Goal: Book appointment/travel/reservation

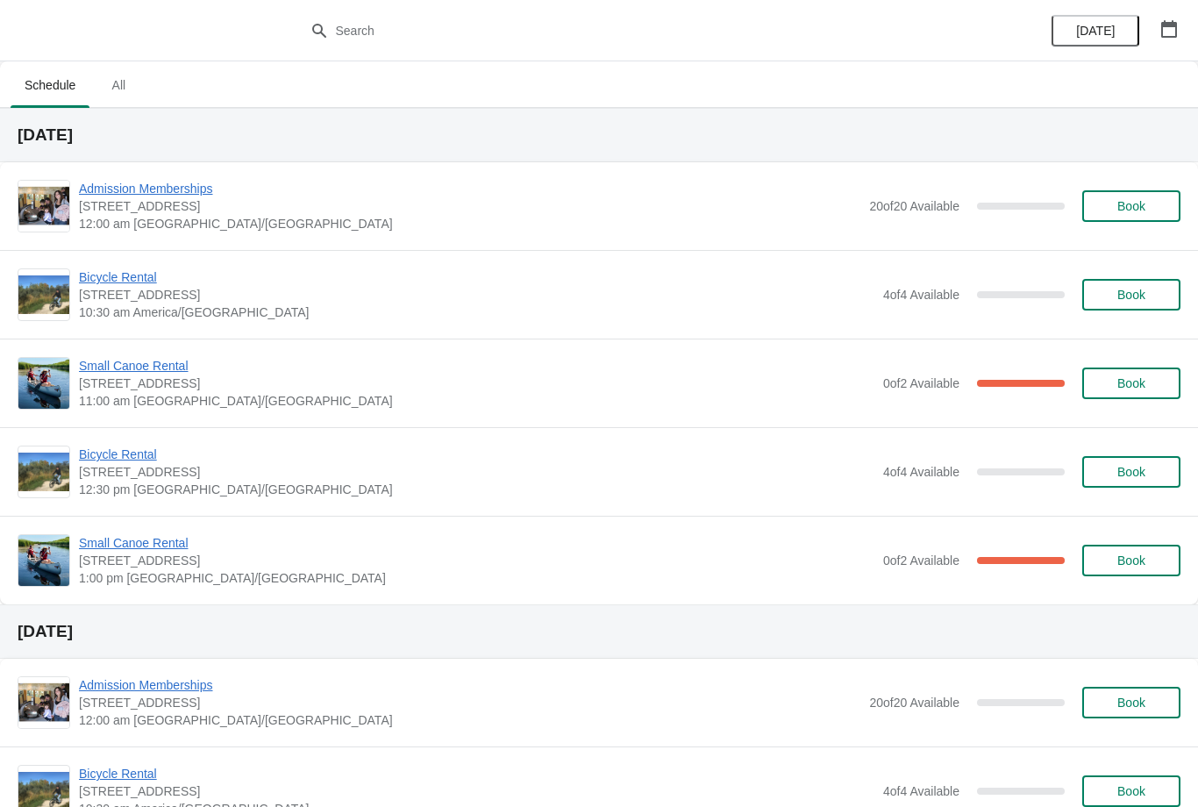
click at [102, 367] on span "Small Canoe Rental" at bounding box center [476, 366] width 795 height 18
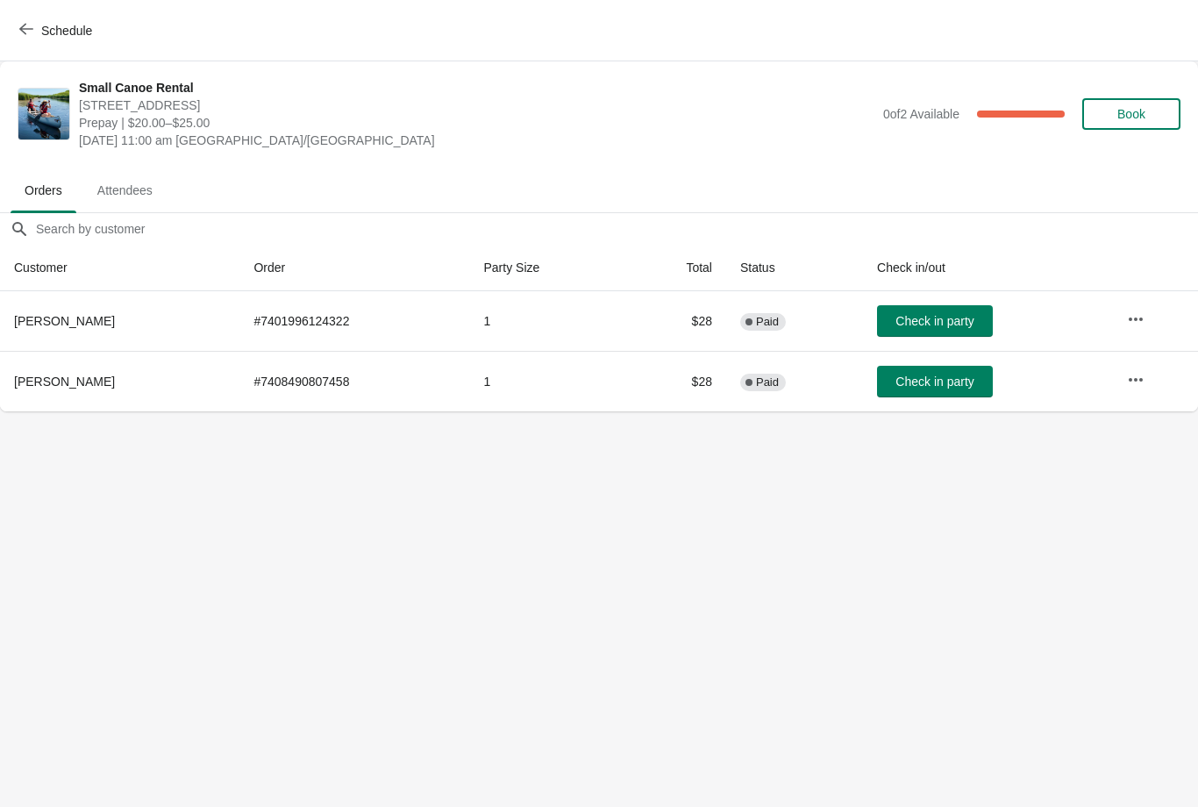
click at [25, 34] on icon "button" at bounding box center [26, 29] width 14 height 14
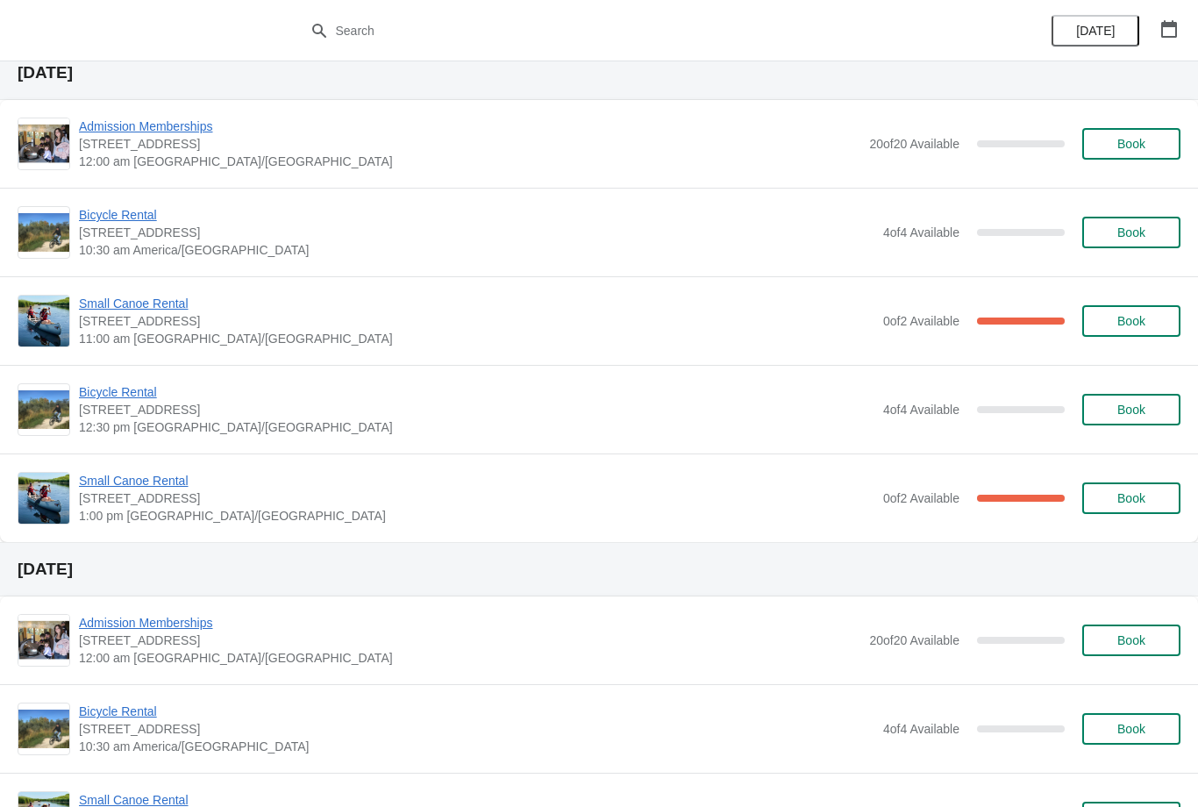
scroll to position [88, 0]
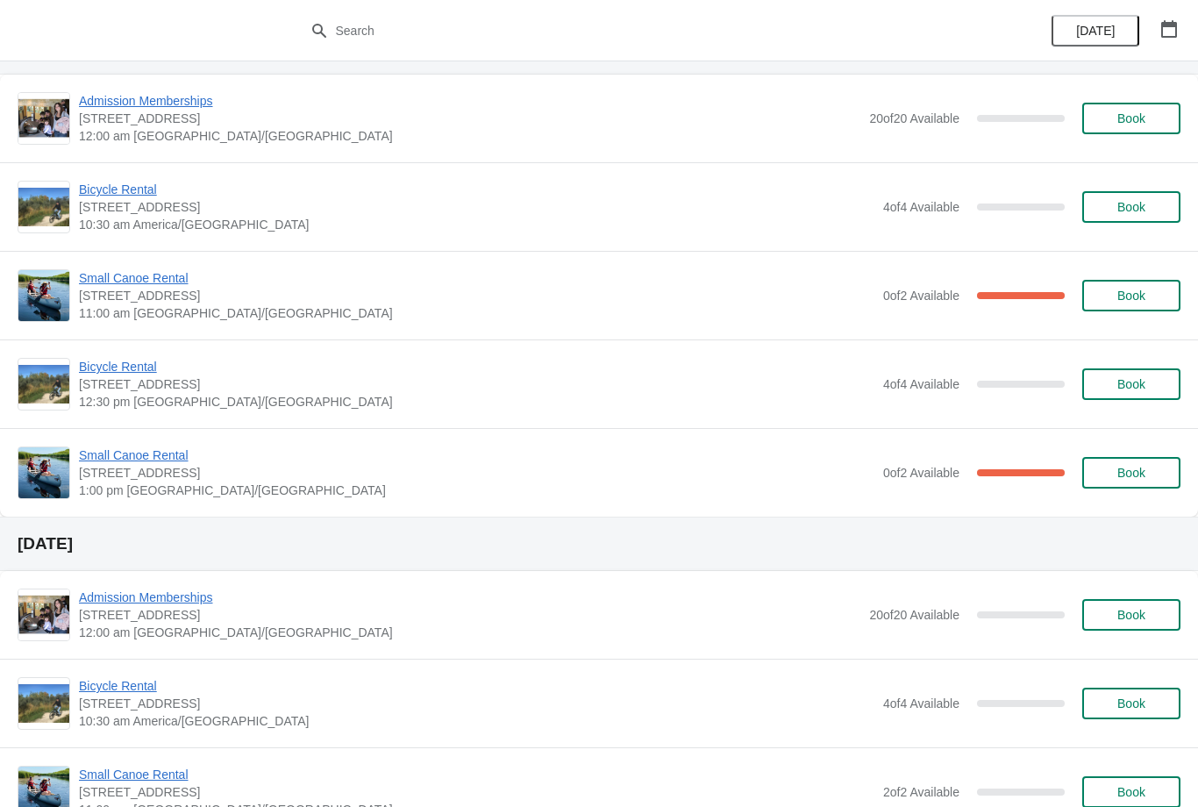
click at [131, 282] on span "Small Canoe Rental" at bounding box center [476, 278] width 795 height 18
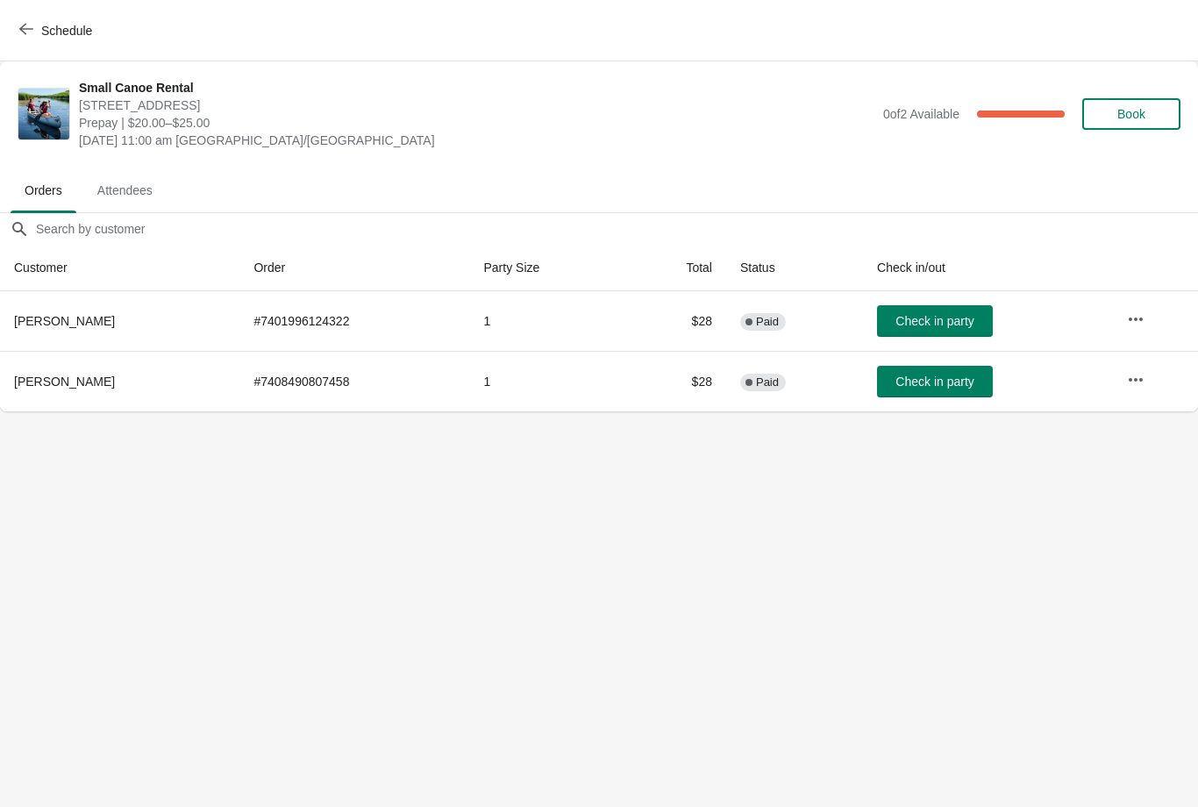
click at [10, 34] on button "Schedule" at bounding box center [57, 31] width 97 height 32
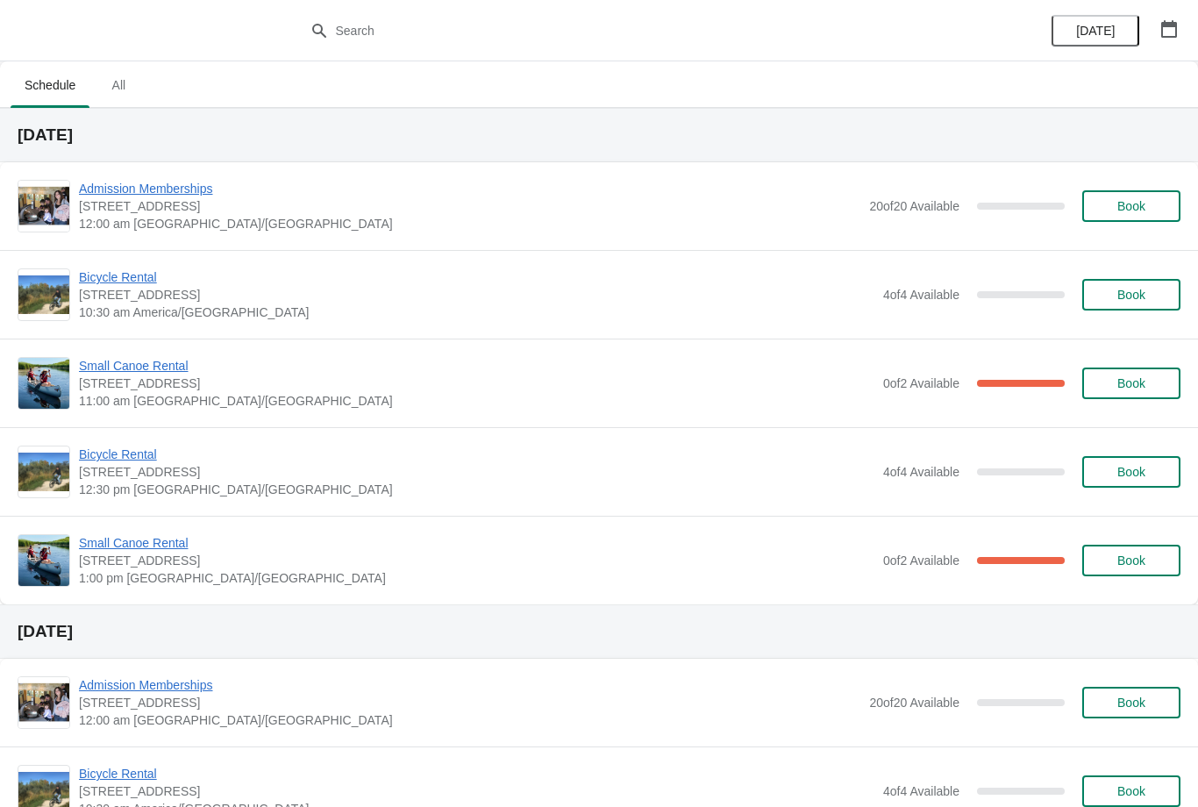
click at [137, 361] on span "Small Canoe Rental" at bounding box center [476, 366] width 795 height 18
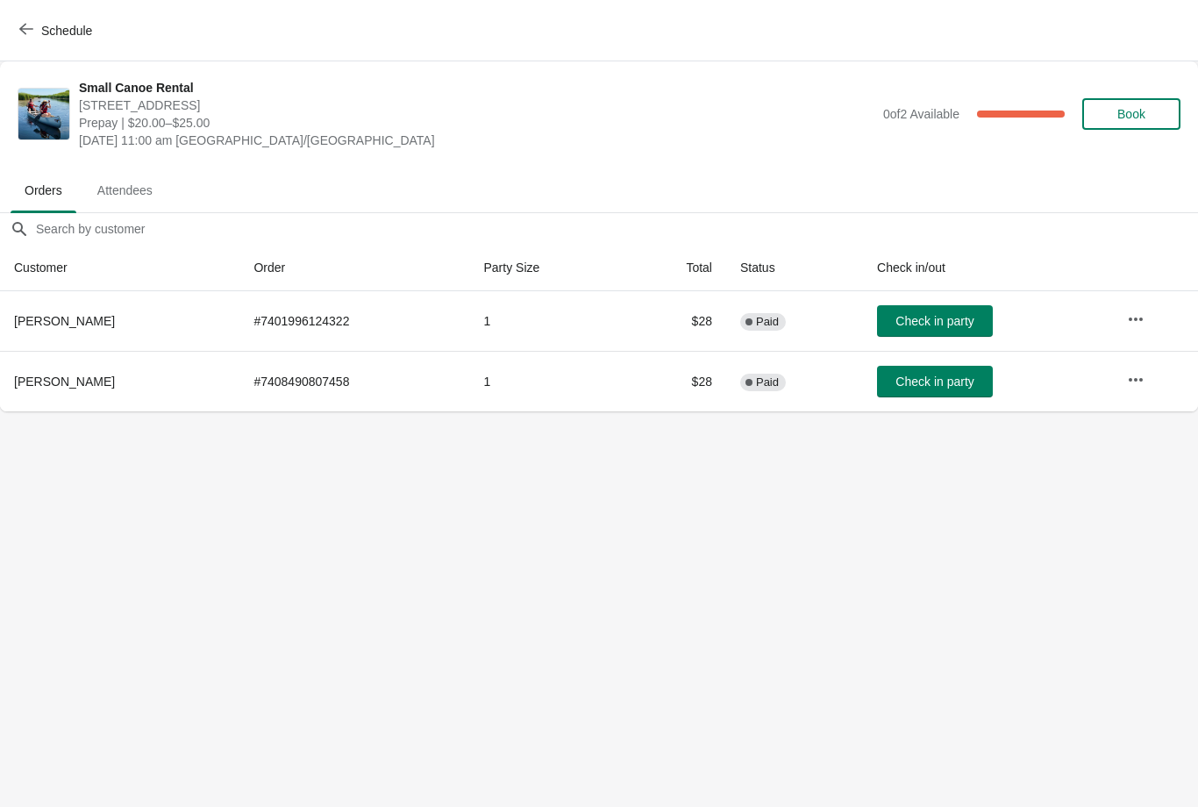
click at [20, 32] on icon "button" at bounding box center [26, 29] width 14 height 14
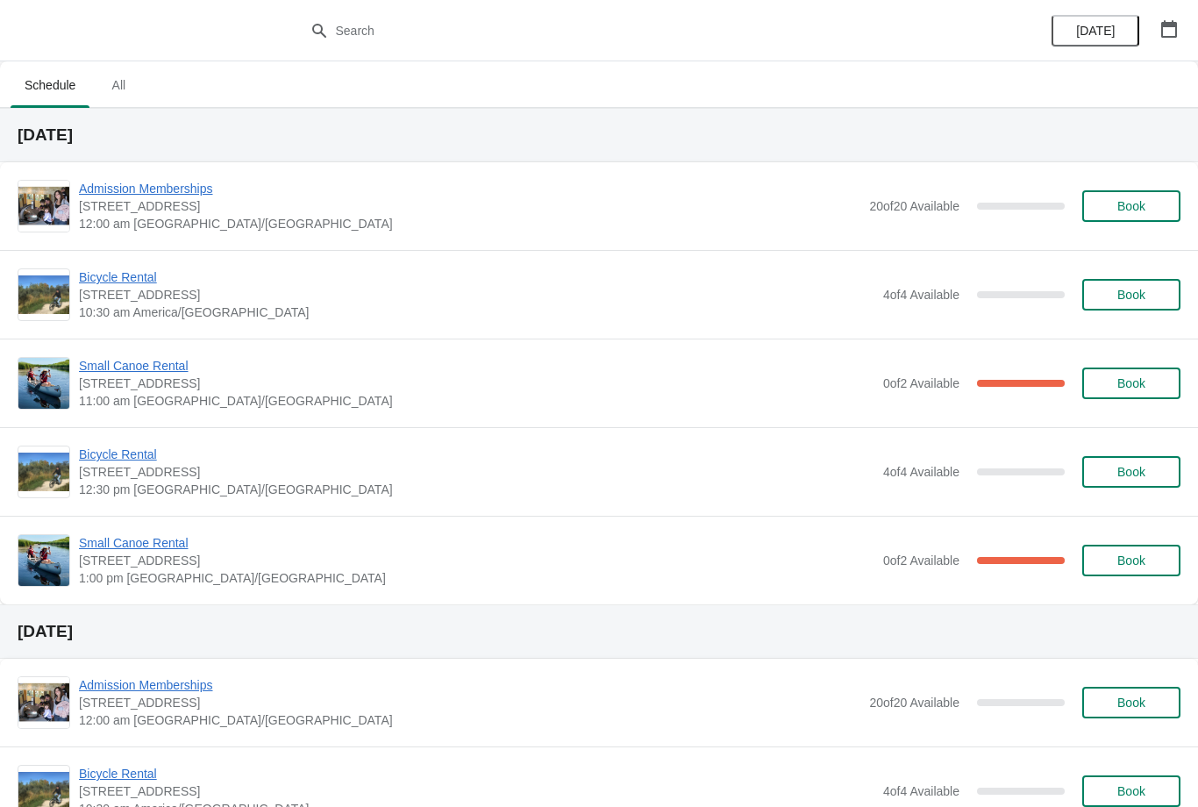
click at [134, 541] on span "Small Canoe Rental" at bounding box center [476, 543] width 795 height 18
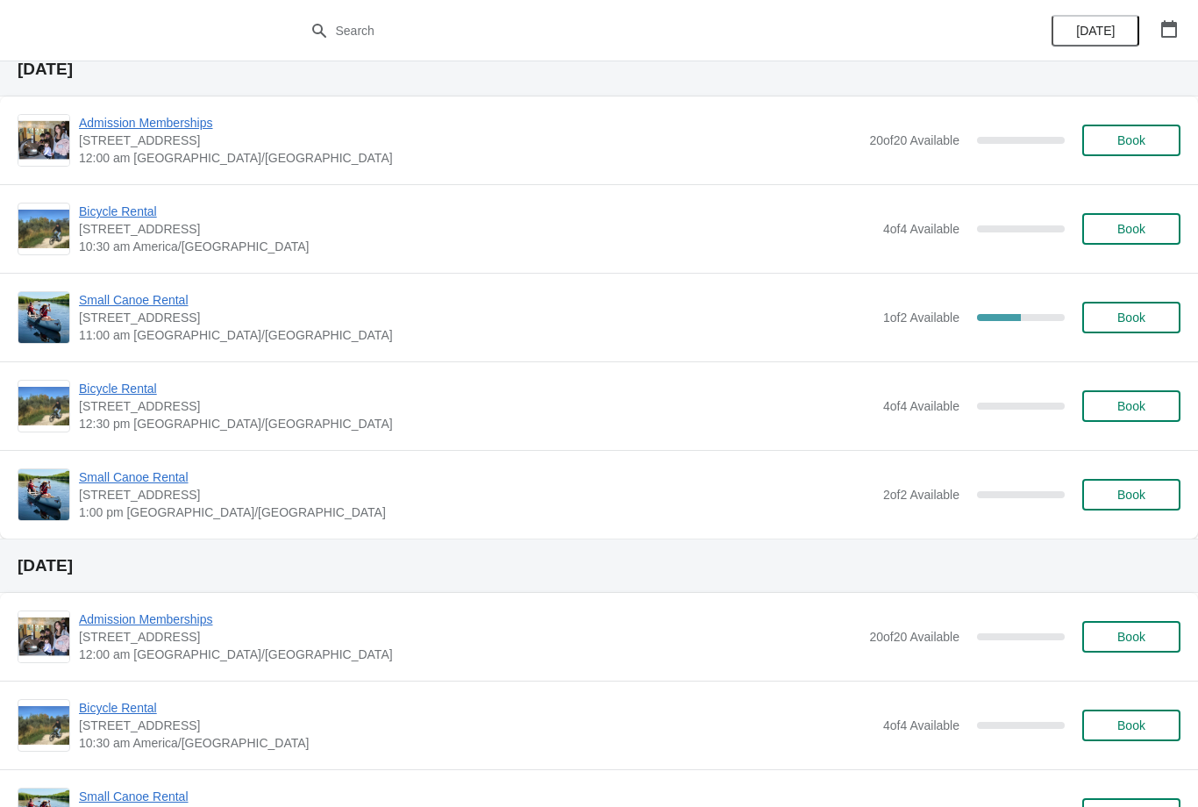
scroll to position [1566, 0]
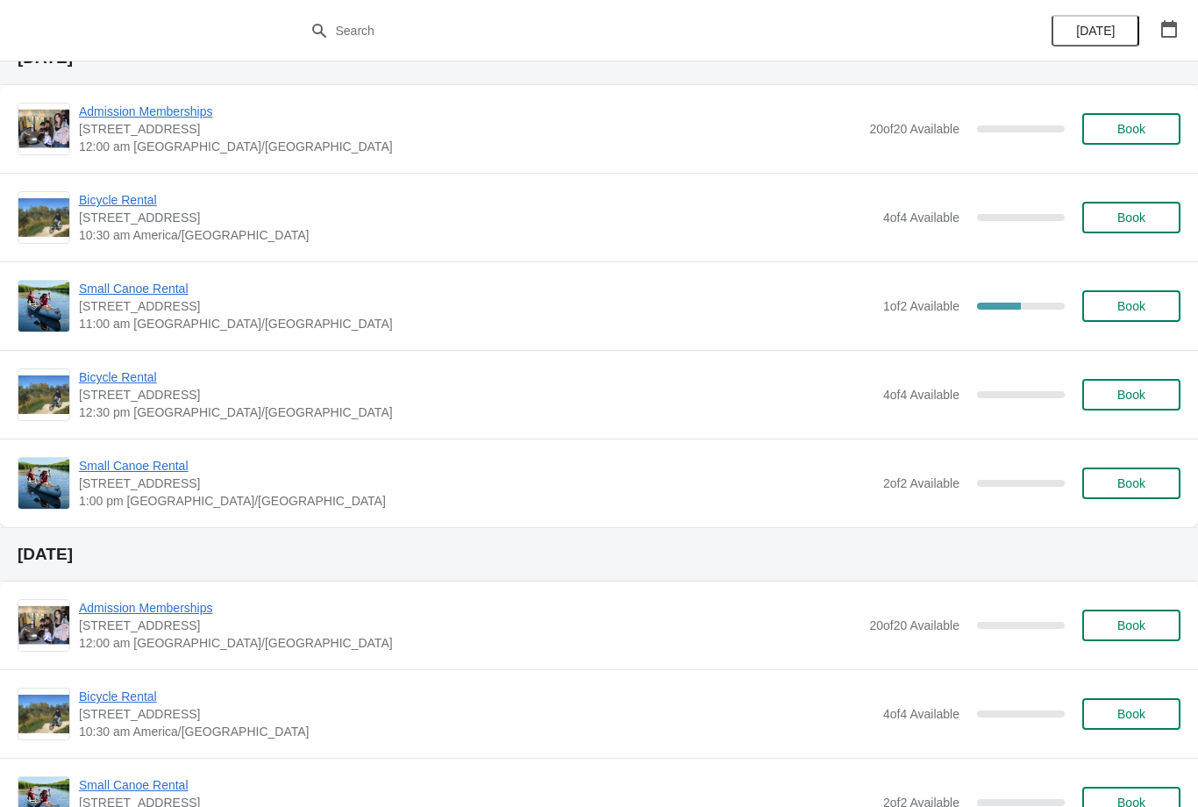
click at [1158, 31] on button "button" at bounding box center [1169, 29] width 32 height 32
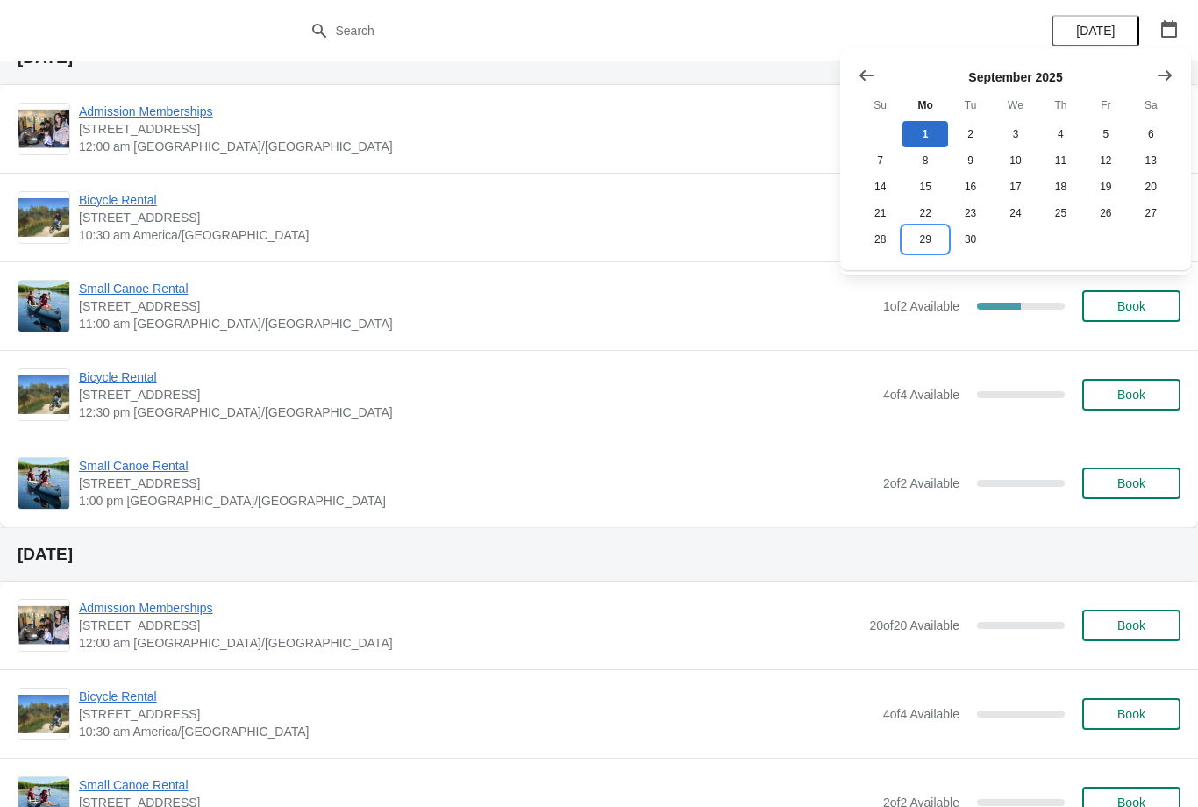
click at [925, 245] on button "29" at bounding box center [924, 239] width 45 height 26
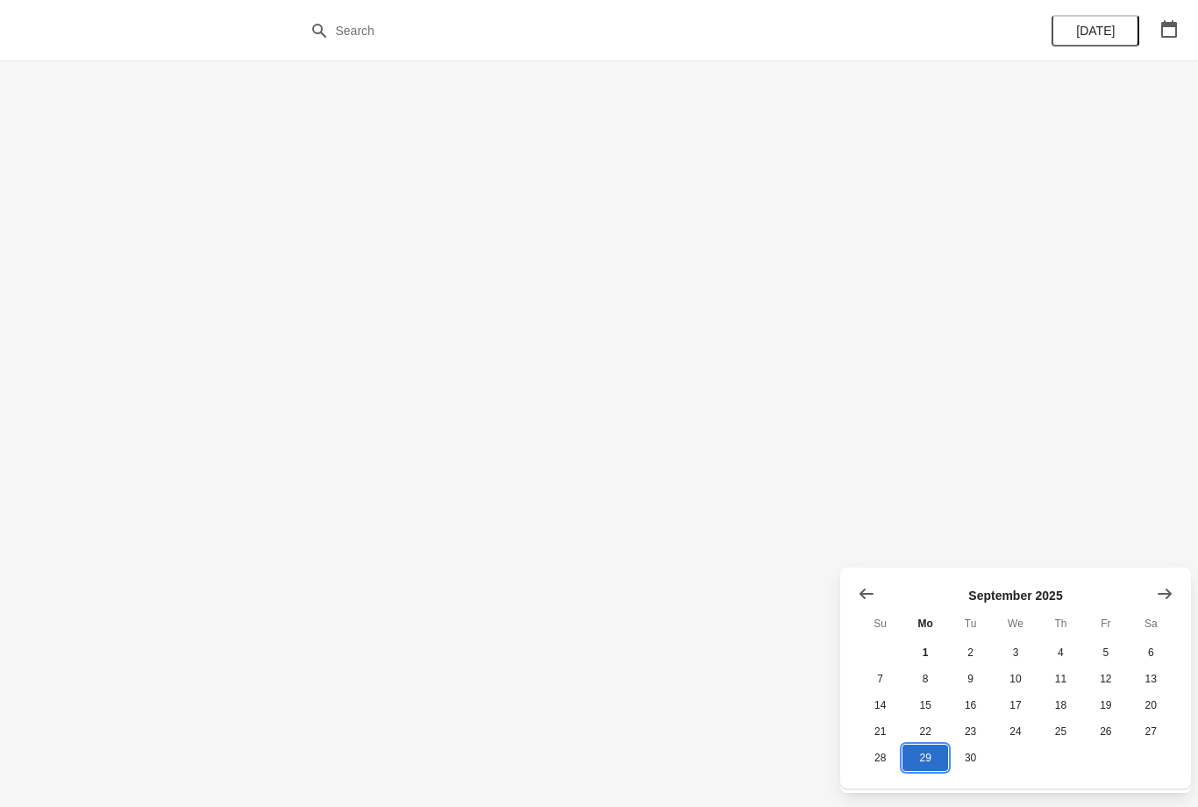
scroll to position [0, 0]
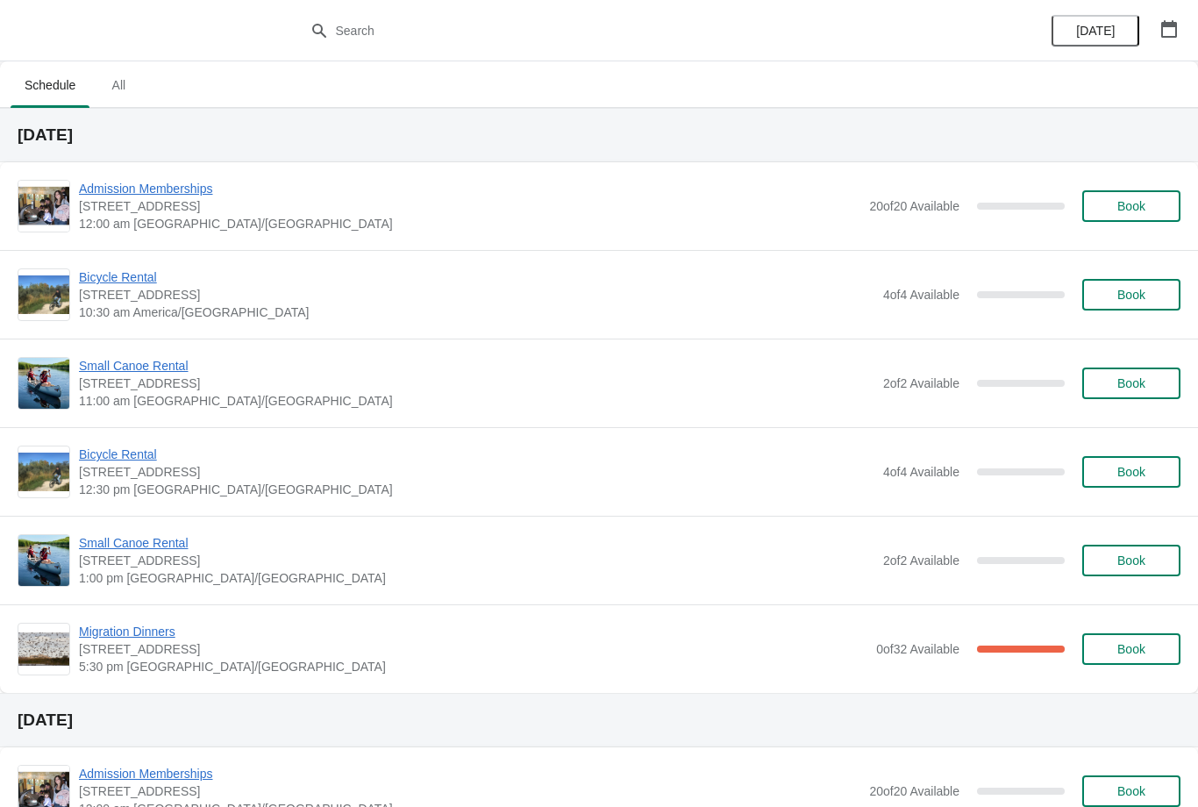
click at [128, 637] on span "Migration Dinners" at bounding box center [473, 632] width 788 height 18
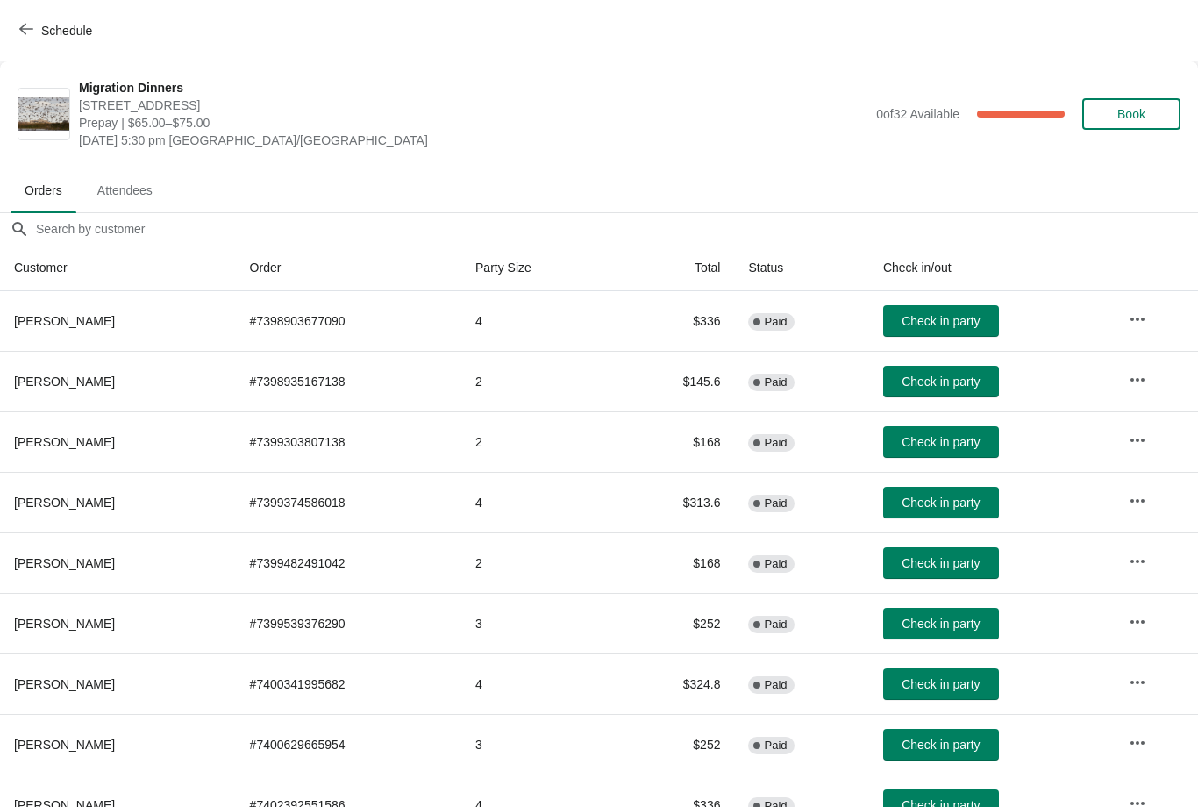
click at [1127, 111] on span "Book" at bounding box center [1131, 114] width 28 height 14
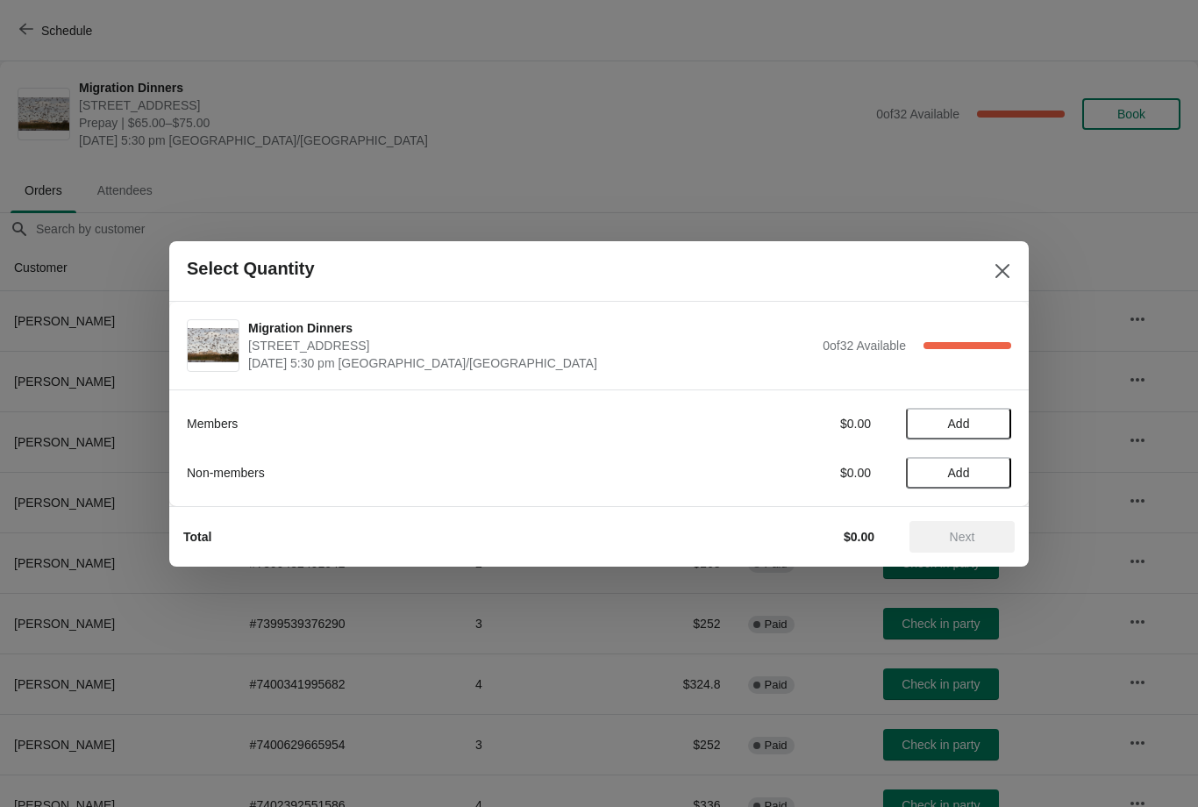
click at [955, 418] on span "Add" at bounding box center [959, 424] width 22 height 14
click at [988, 422] on icon at bounding box center [989, 423] width 18 height 18
click at [958, 530] on span "Next" at bounding box center [962, 537] width 25 height 14
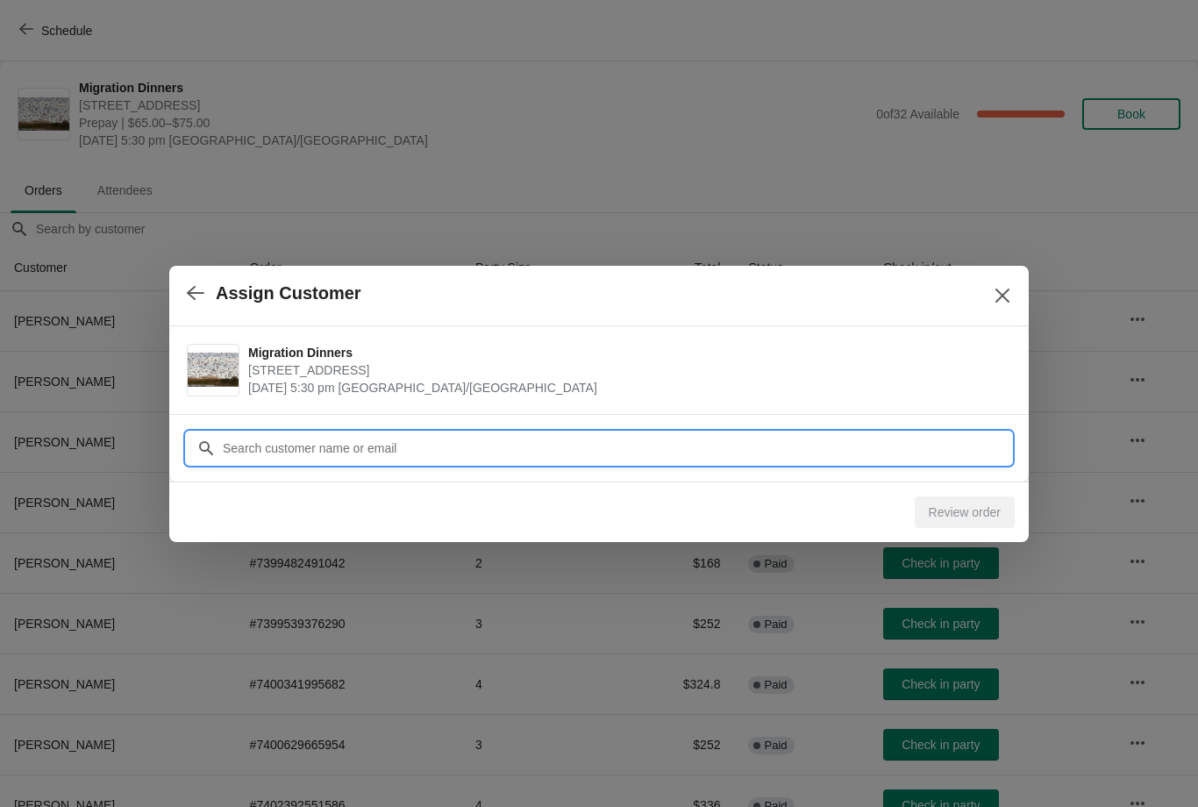
click at [469, 453] on input "Customer" at bounding box center [616, 448] width 789 height 32
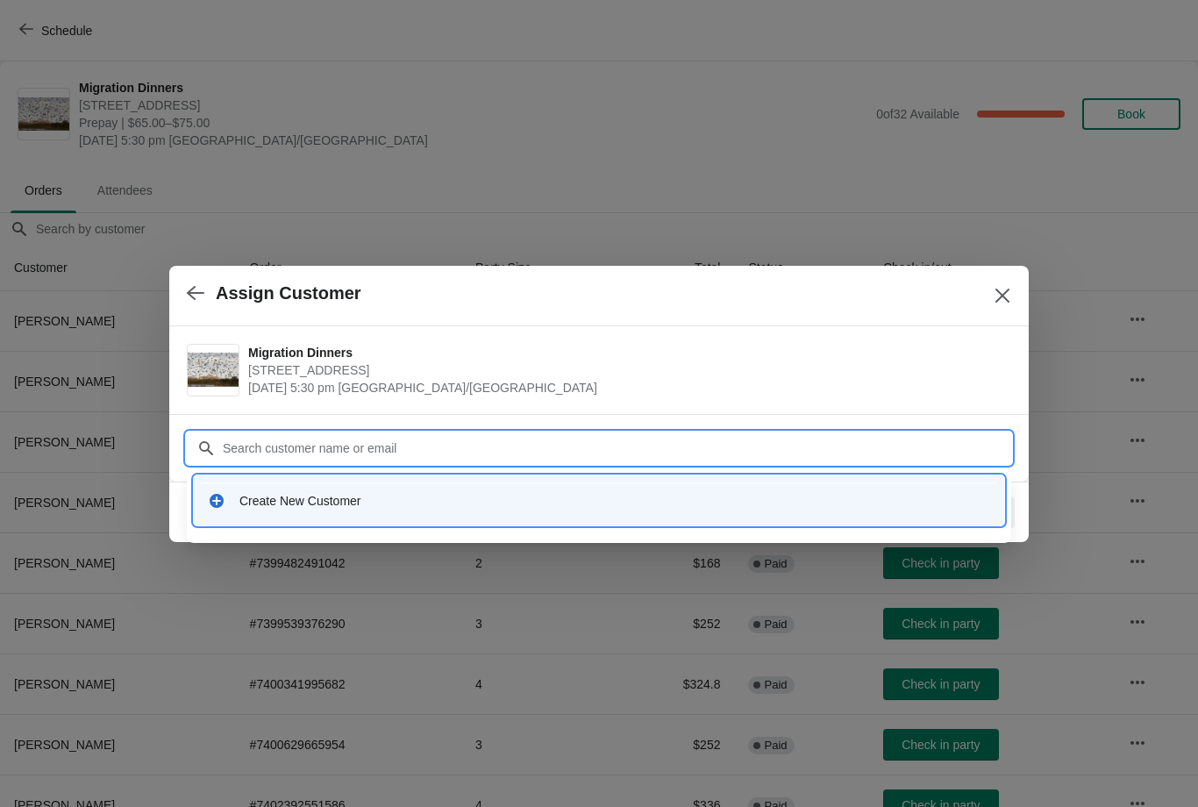
type input "M"
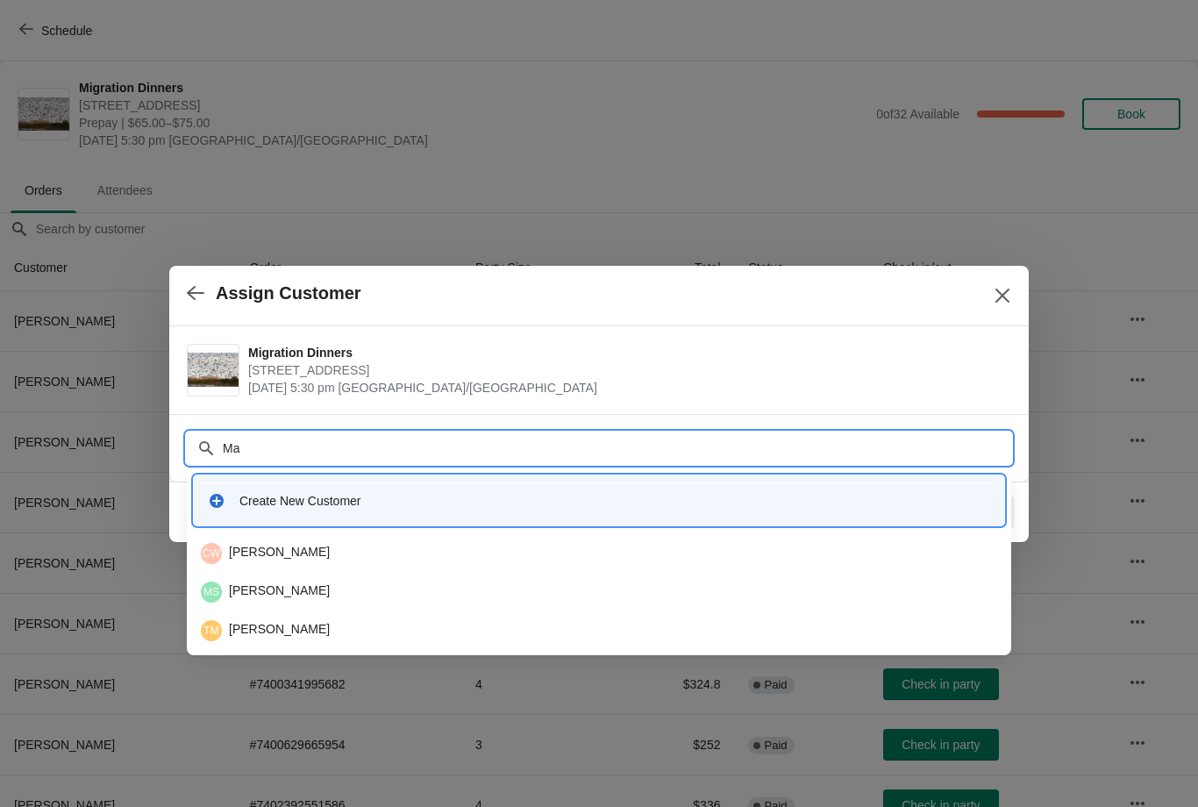
type input "M"
type input "B"
type input "M"
type input "B"
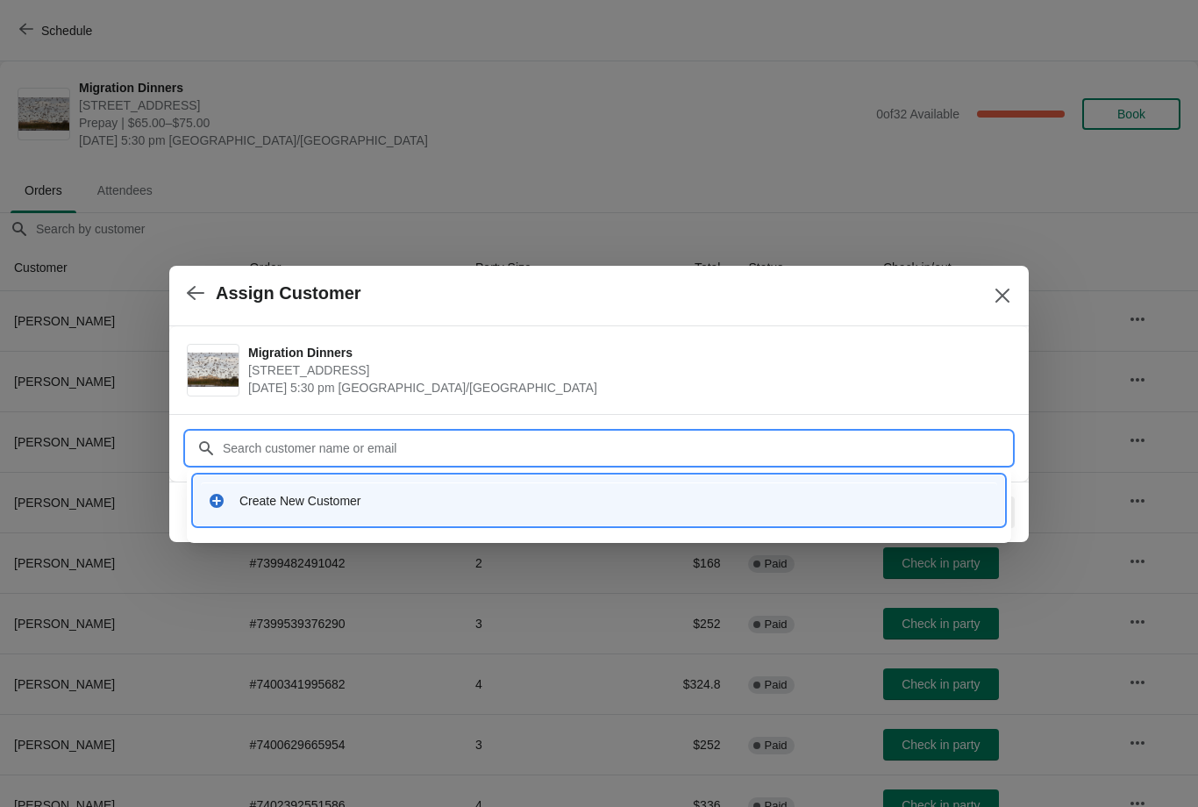
click at [397, 506] on div "Create New Customer" at bounding box center [614, 501] width 751 height 18
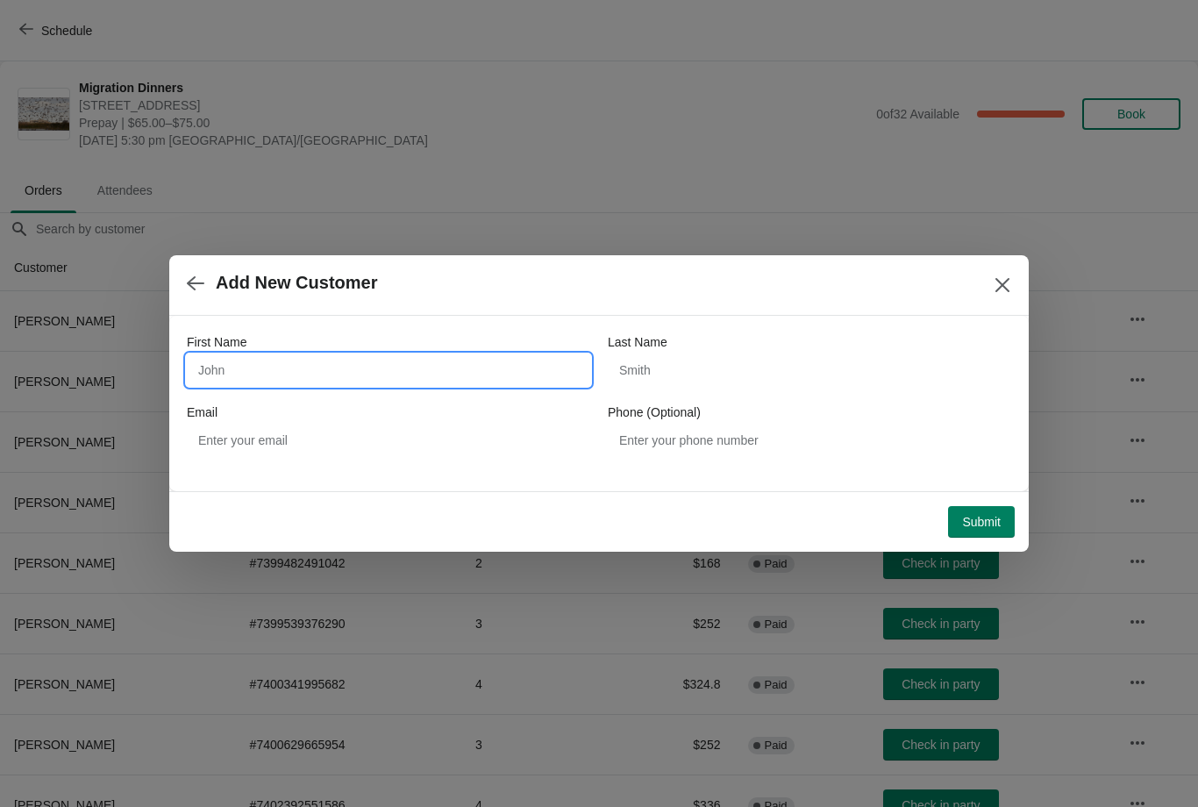
click at [393, 363] on input "First Name" at bounding box center [388, 370] width 403 height 32
type input "B"
type input "Maggie"
click at [659, 379] on input "Last Name" at bounding box center [809, 370] width 403 height 32
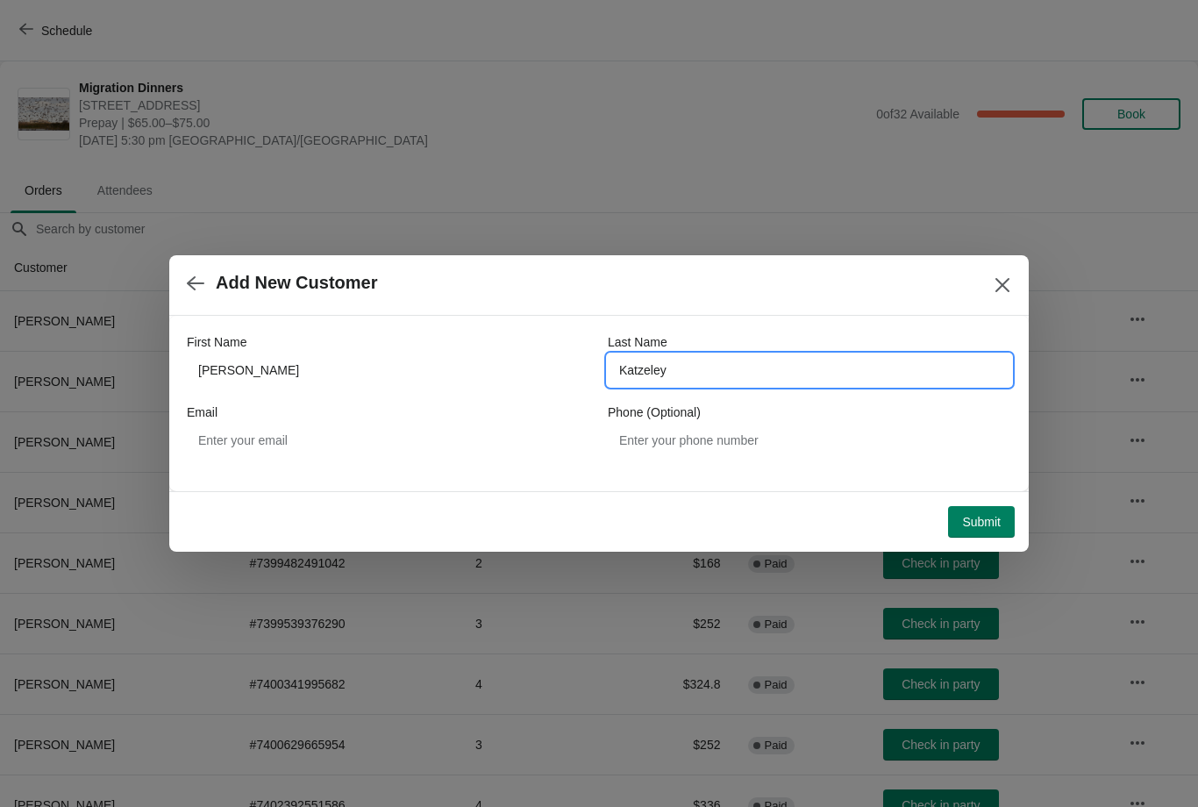
type input "Katzeley"
click at [357, 415] on div "Email" at bounding box center [388, 412] width 403 height 18
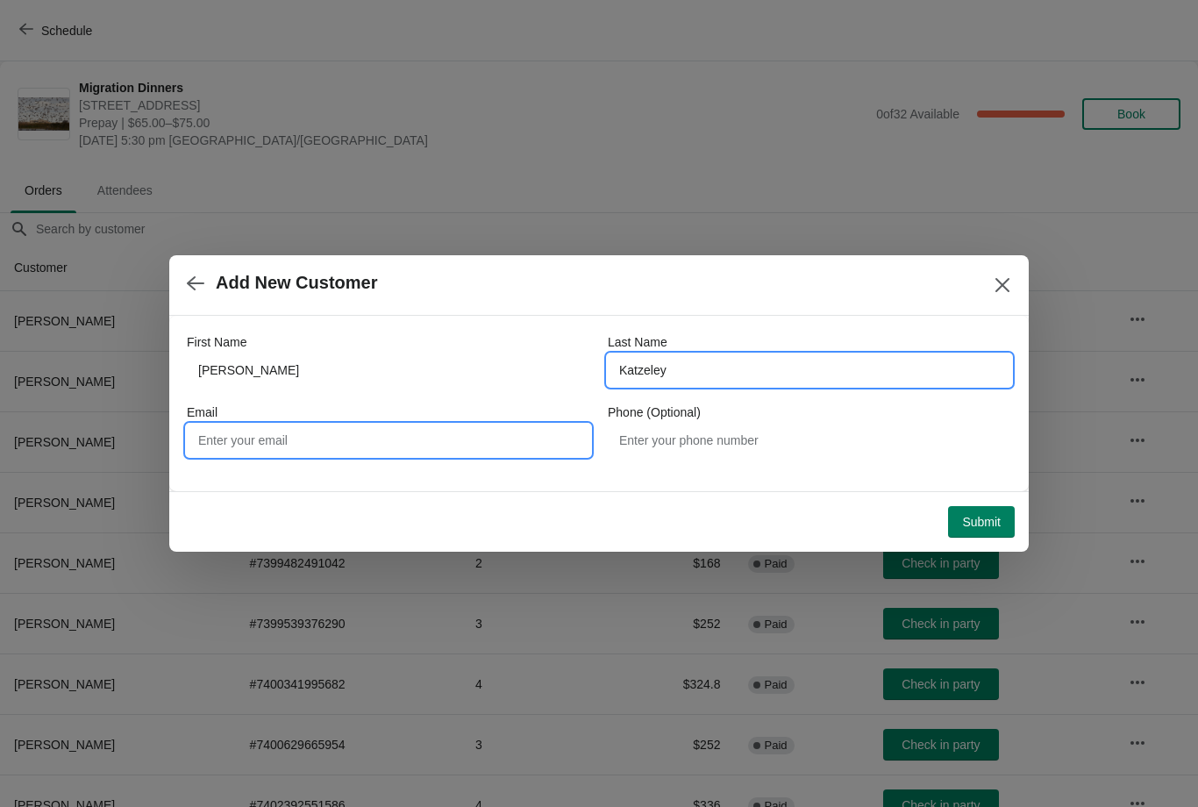
click at [357, 438] on input "Email" at bounding box center [388, 440] width 403 height 32
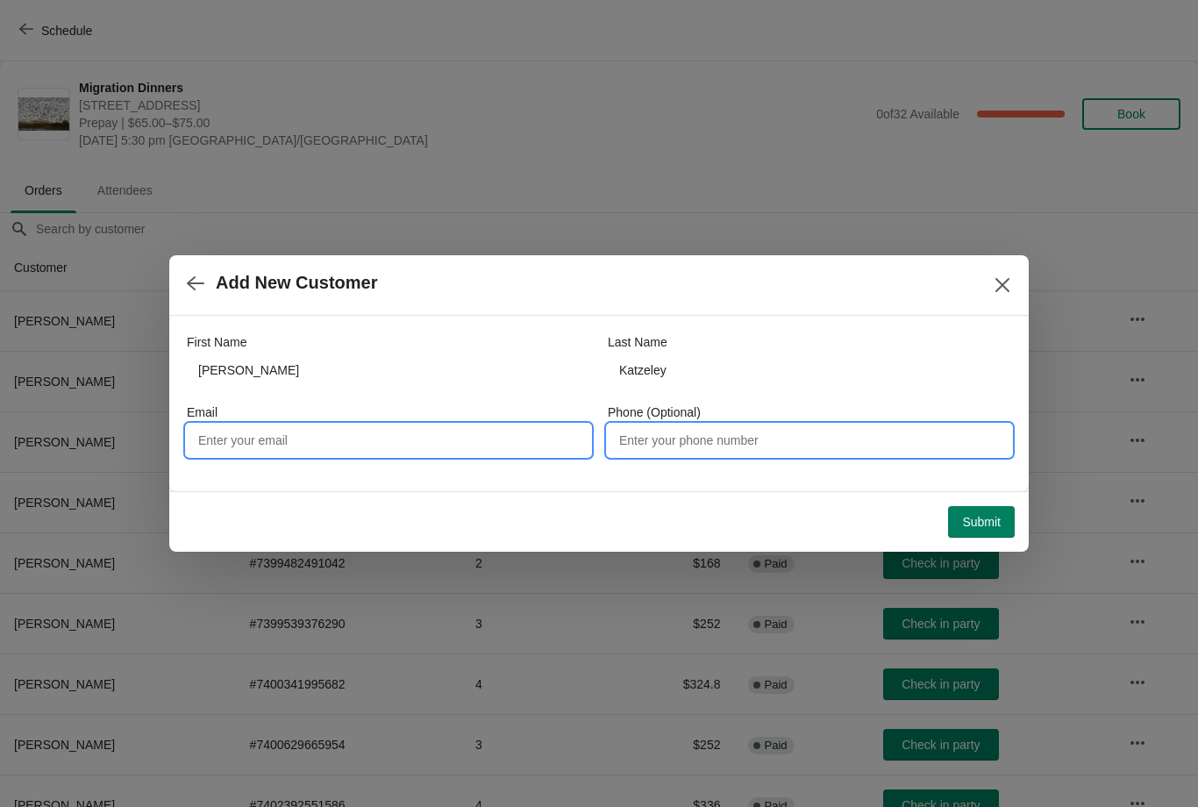
click at [711, 446] on input "Phone (Optional)" at bounding box center [809, 440] width 403 height 32
click at [302, 438] on input "Email" at bounding box center [388, 440] width 403 height 32
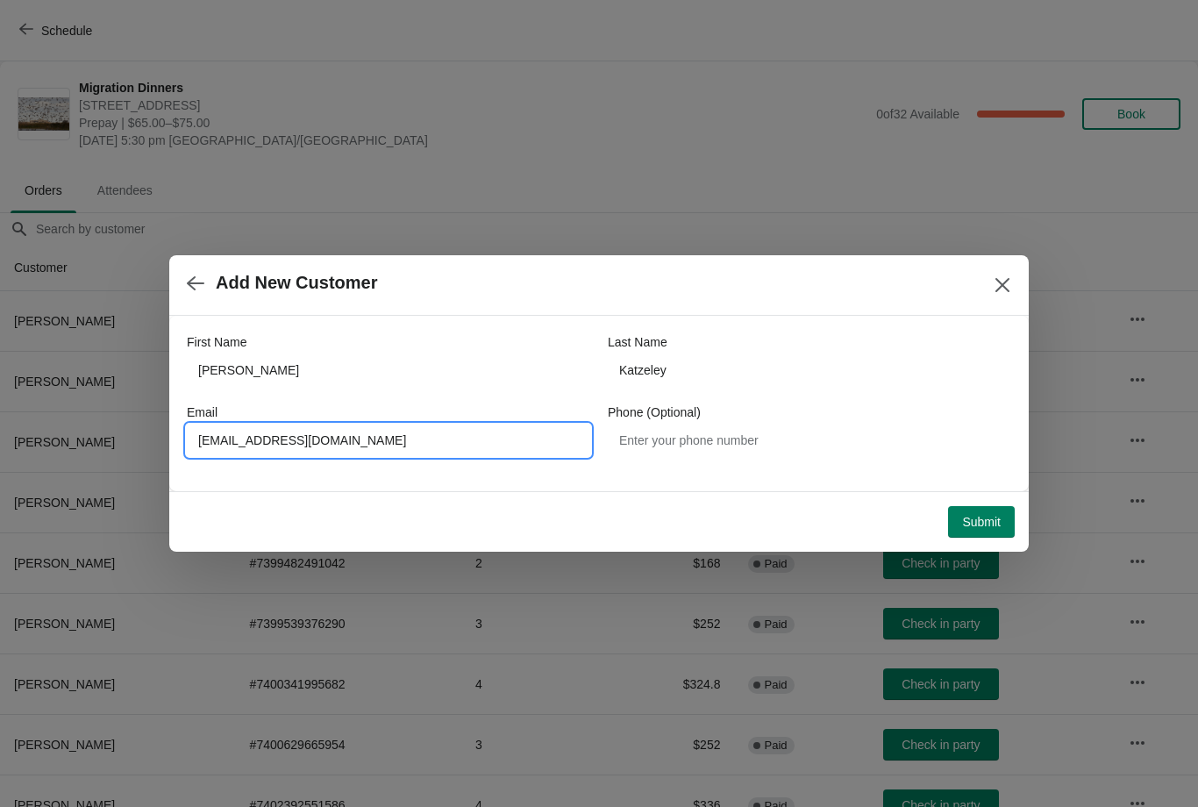
type input "Maggiekatzeley2011@live.ca"
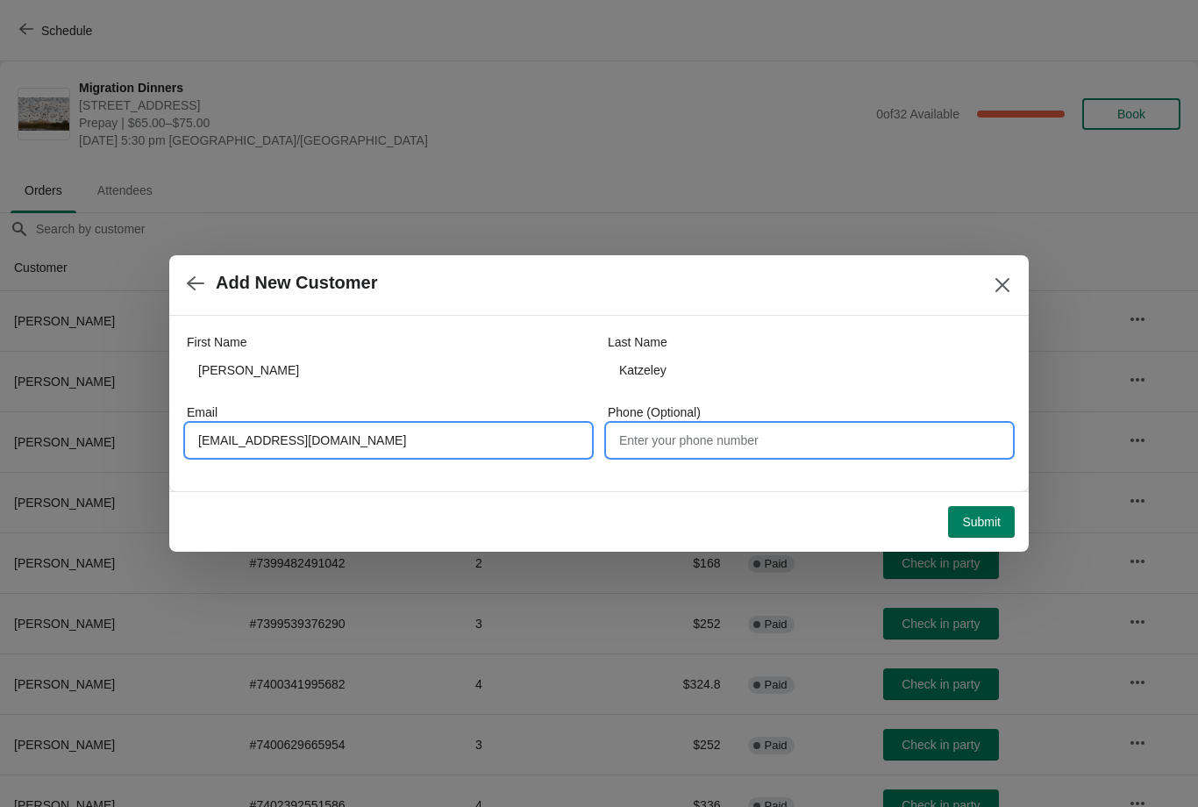
click at [715, 447] on input "Phone (Optional)" at bounding box center [809, 440] width 403 height 32
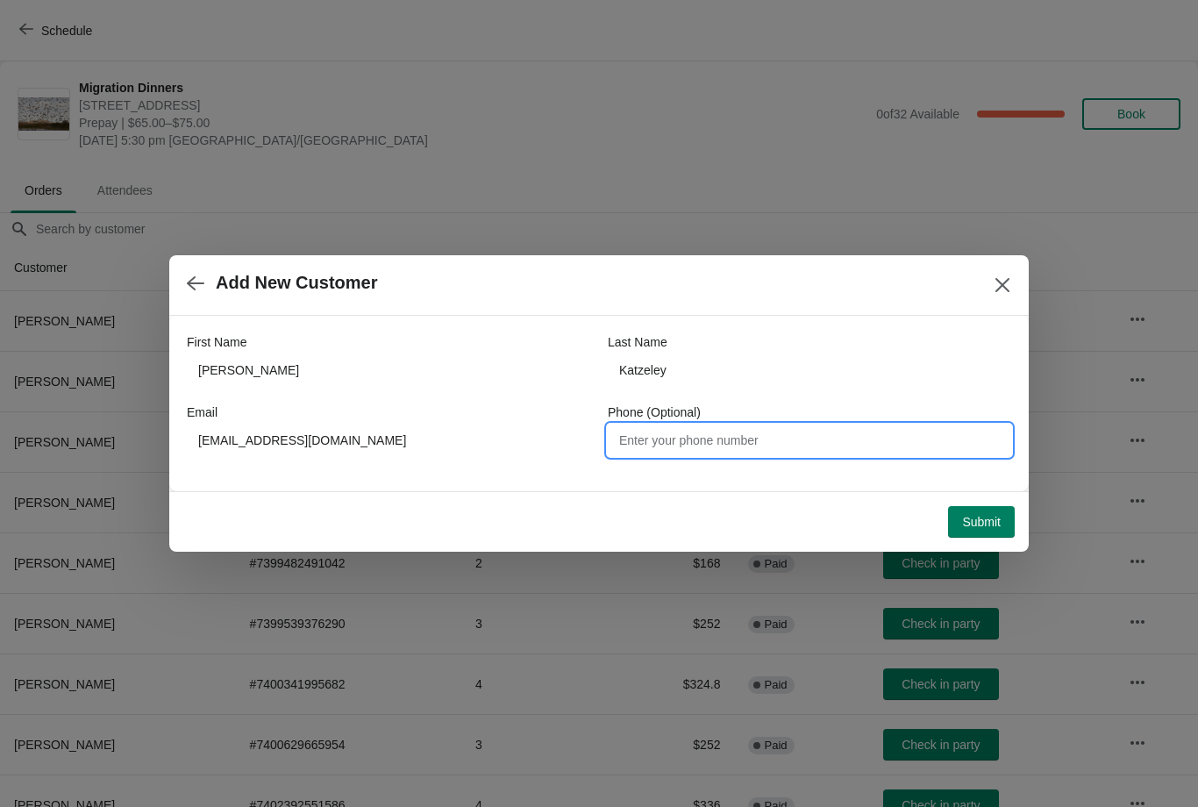
click at [970, 516] on span "Submit" at bounding box center [981, 522] width 39 height 14
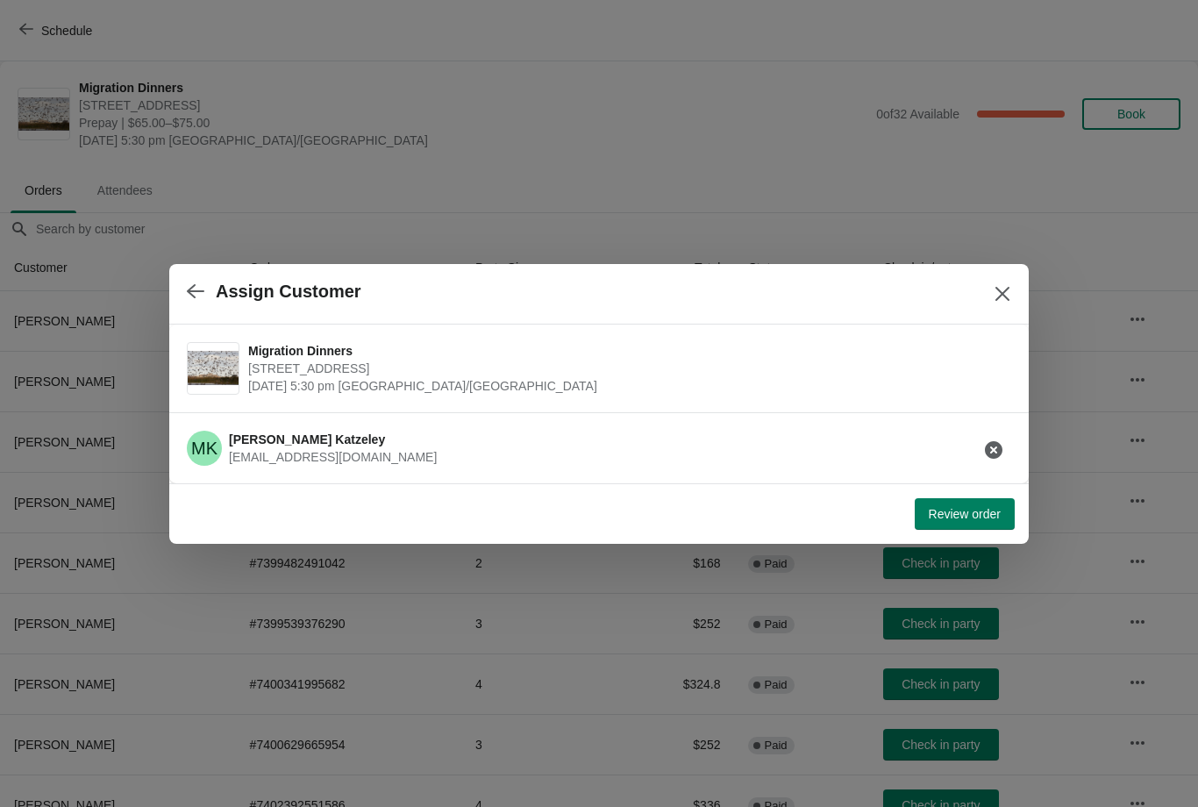
click at [959, 510] on span "Review order" at bounding box center [965, 514] width 72 height 14
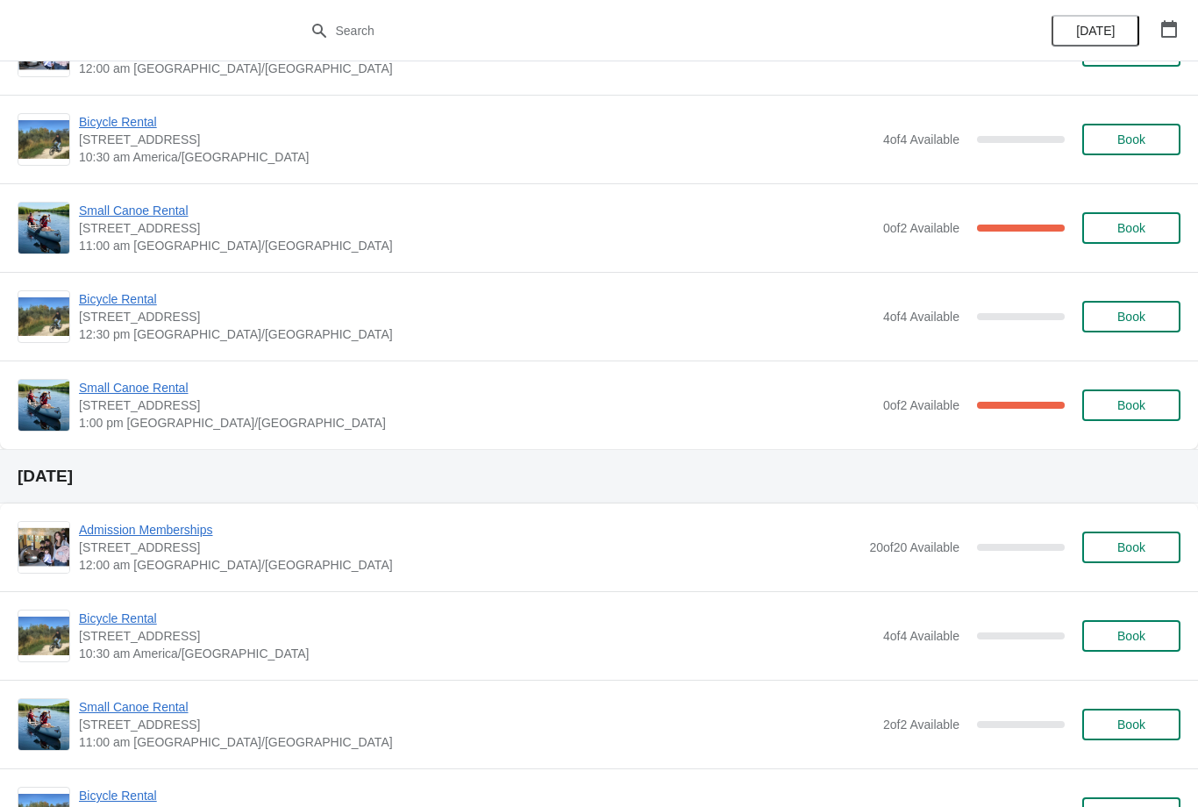
scroll to position [157, 0]
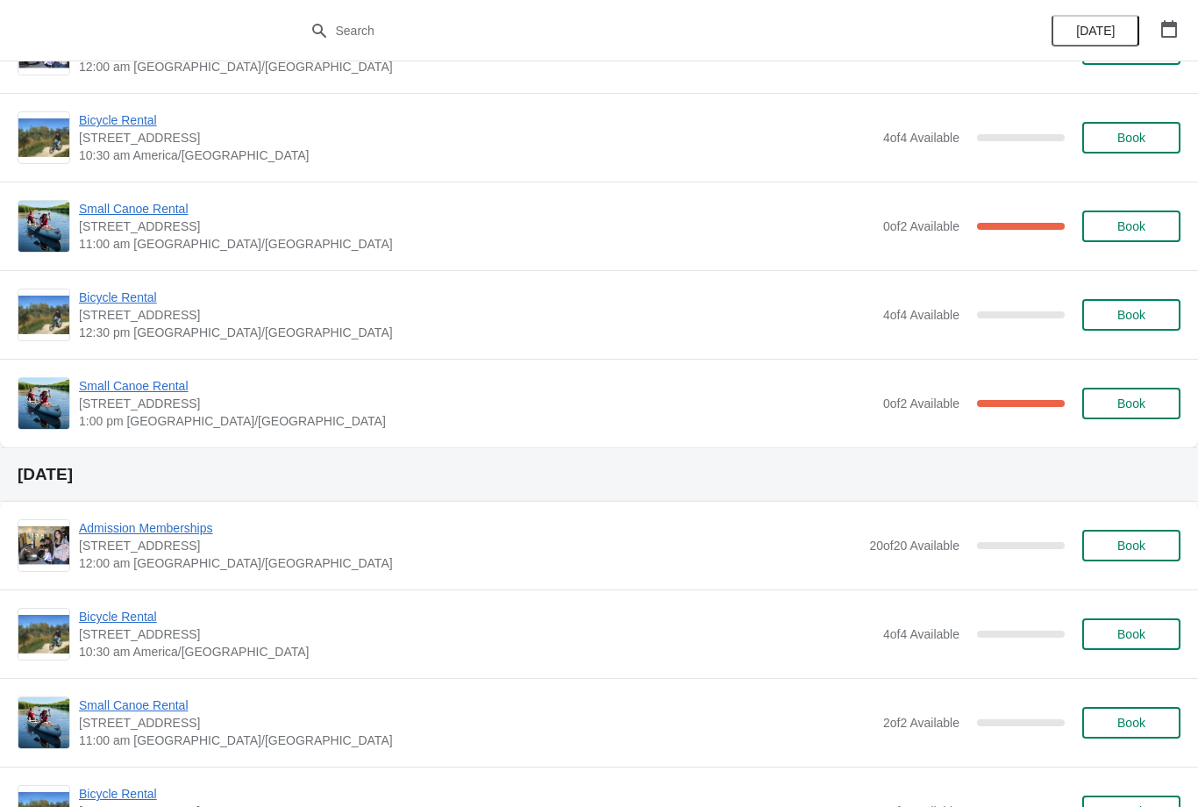
click at [1174, 26] on icon "button" at bounding box center [1169, 29] width 16 height 18
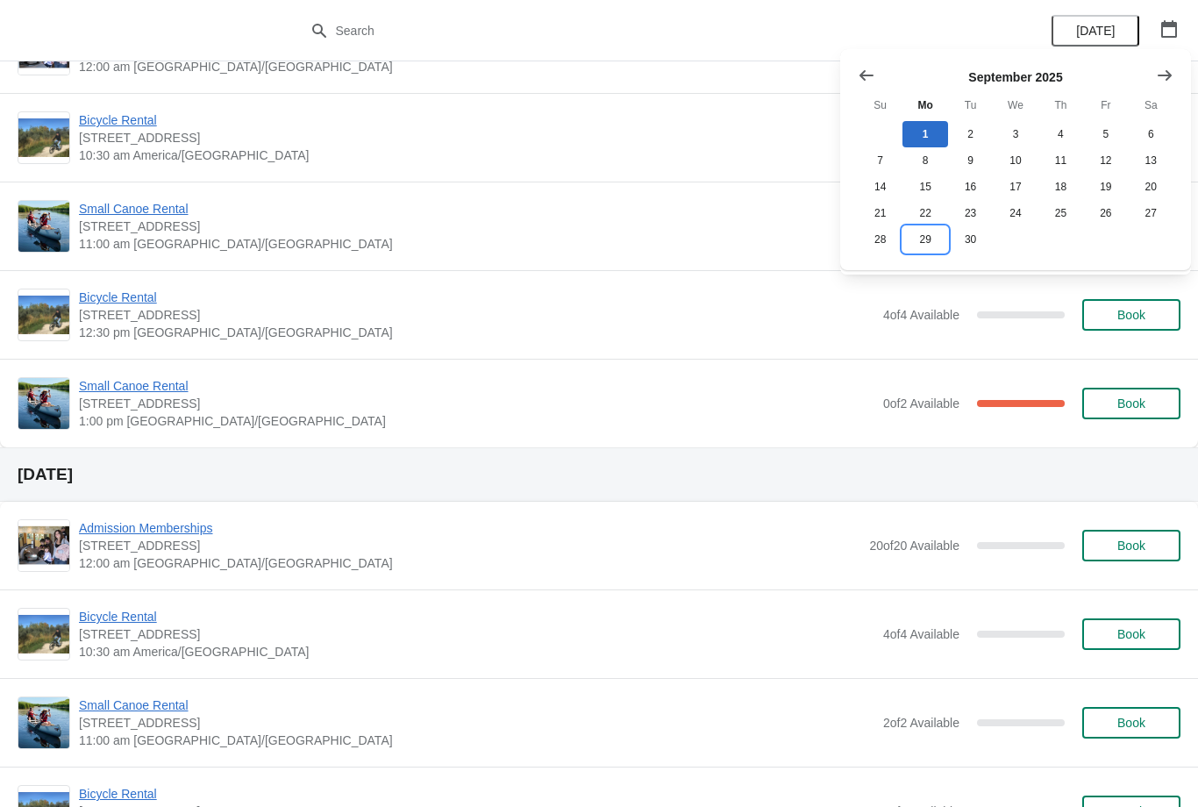
click at [923, 242] on button "29" at bounding box center [924, 239] width 45 height 26
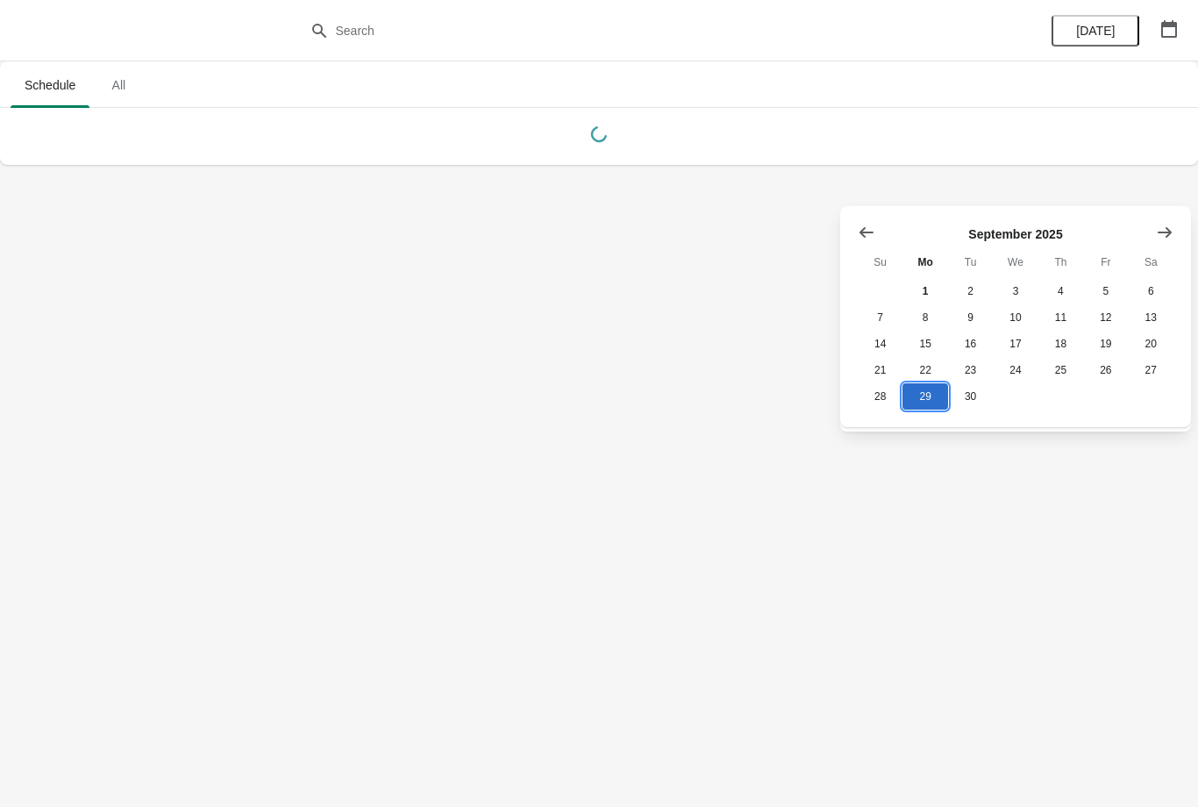
scroll to position [0, 0]
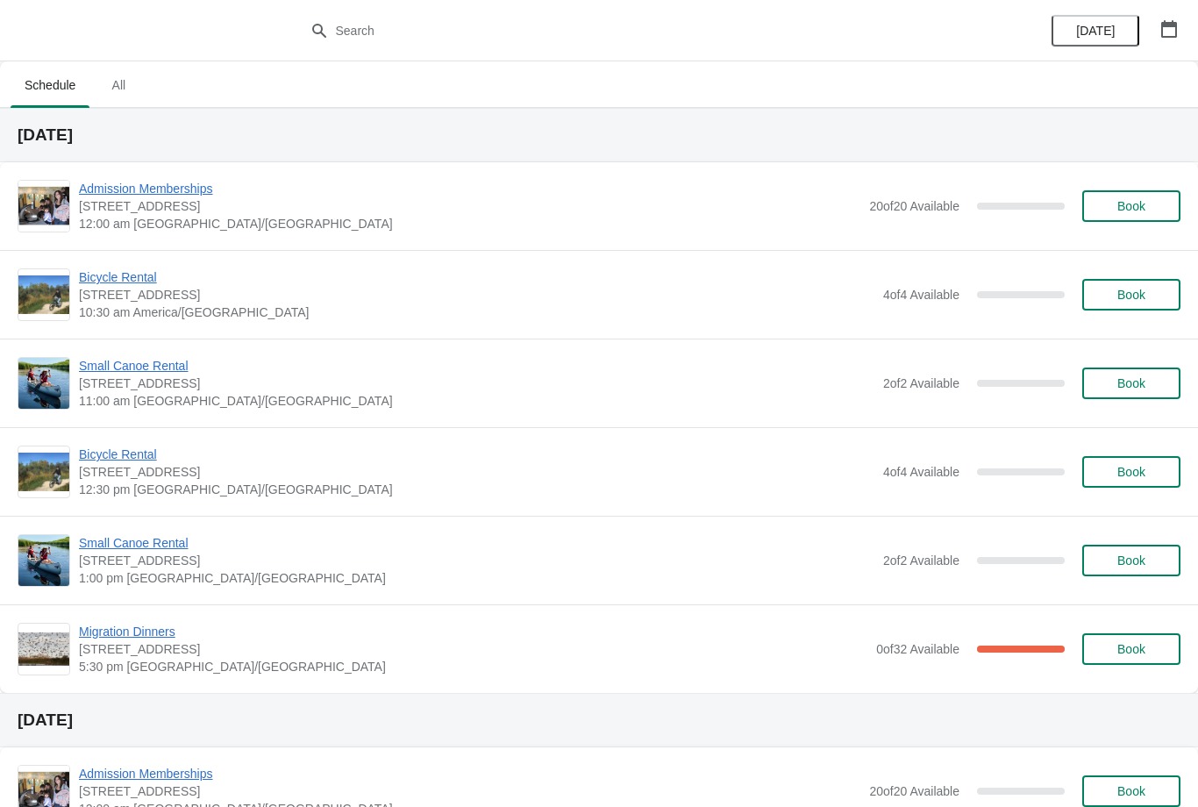
click at [1130, 653] on span "Book" at bounding box center [1131, 649] width 28 height 14
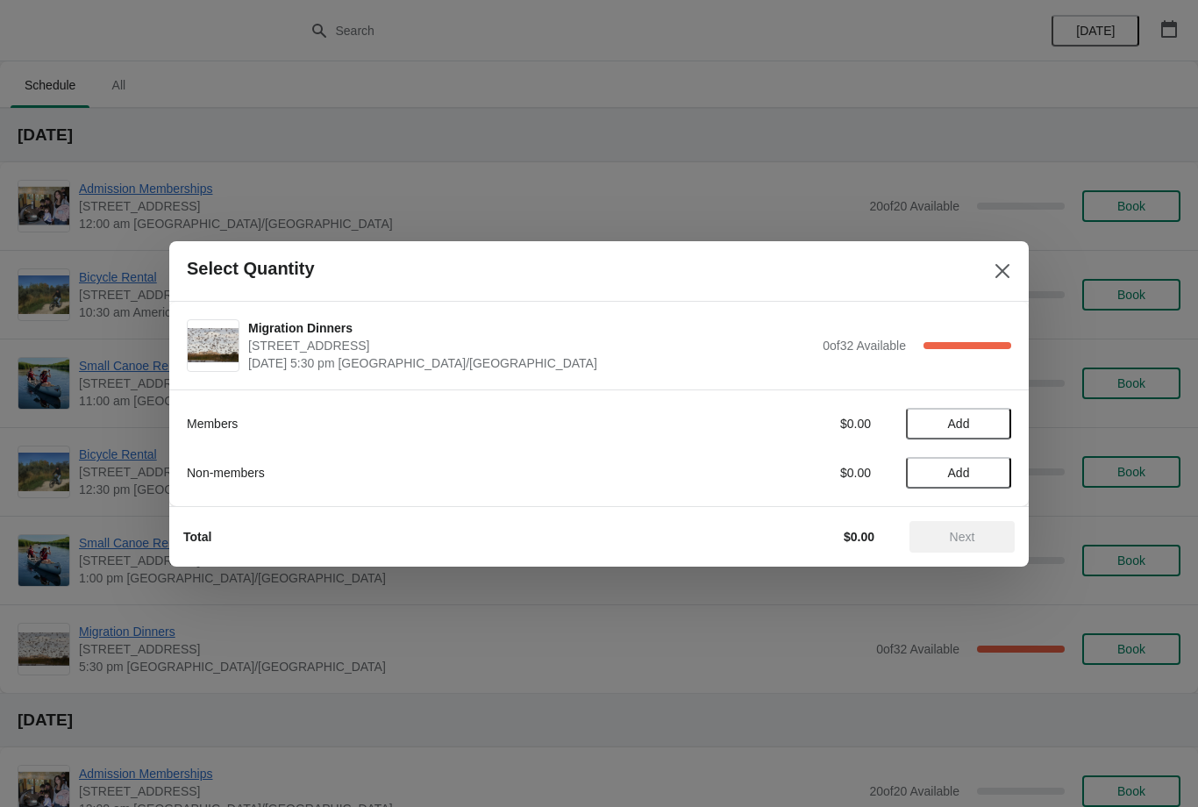
click at [959, 422] on span "Add" at bounding box center [959, 424] width 22 height 14
click at [963, 418] on div "1" at bounding box center [958, 423] width 105 height 18
click at [991, 417] on icon at bounding box center [989, 423] width 18 height 18
click at [966, 531] on span "Next" at bounding box center [962, 537] width 25 height 14
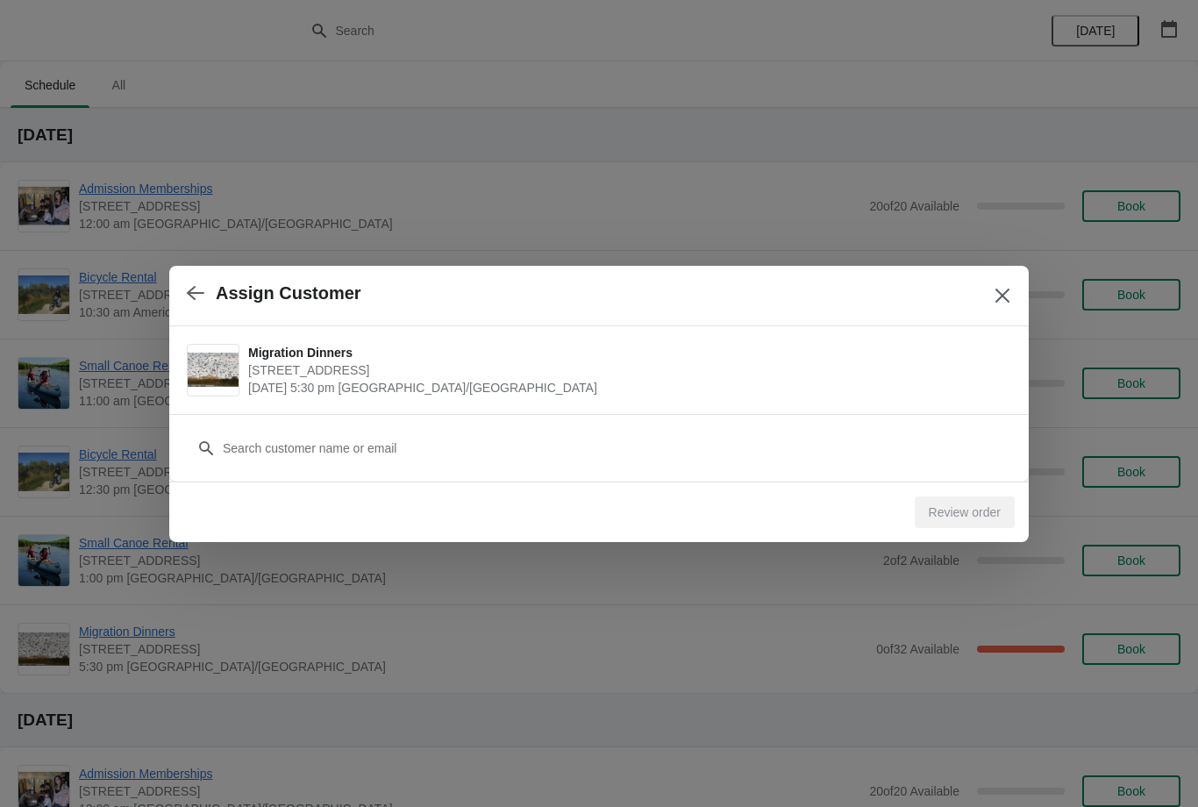
click at [999, 294] on icon "Close" at bounding box center [1003, 296] width 18 height 18
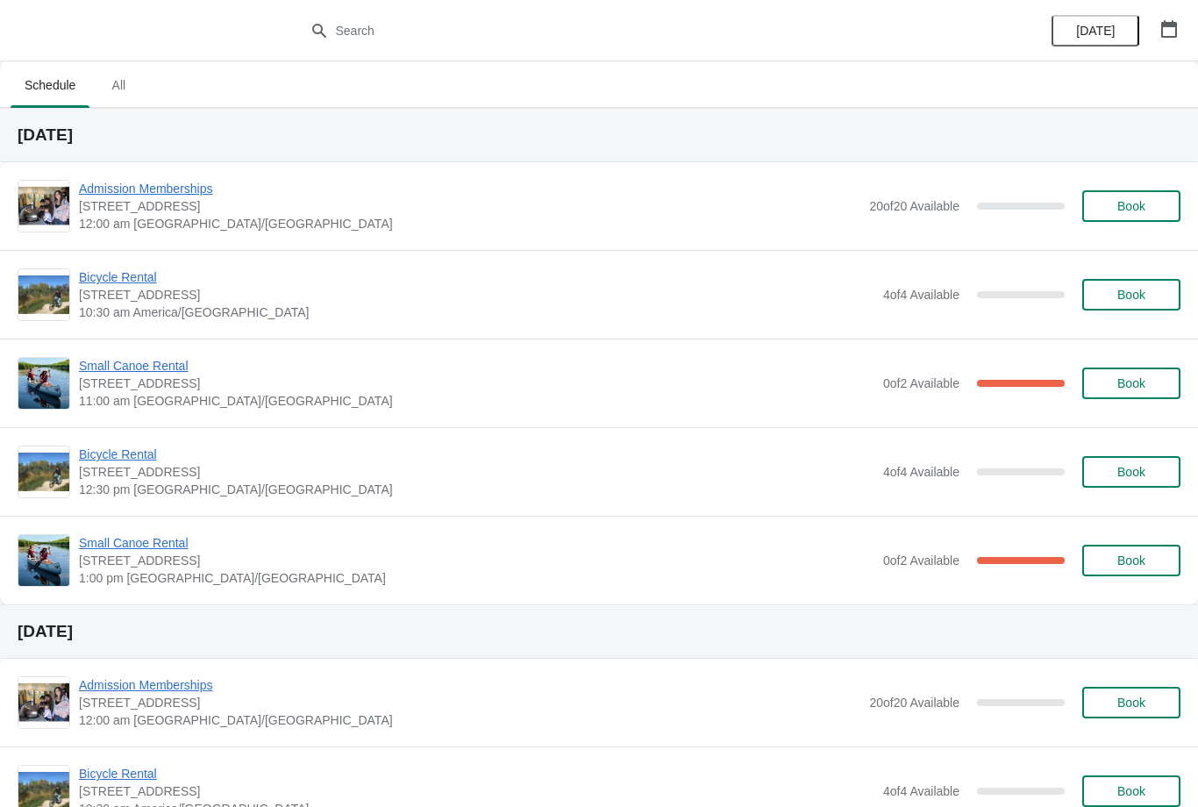
click at [160, 374] on span "Small Canoe Rental" at bounding box center [476, 366] width 795 height 18
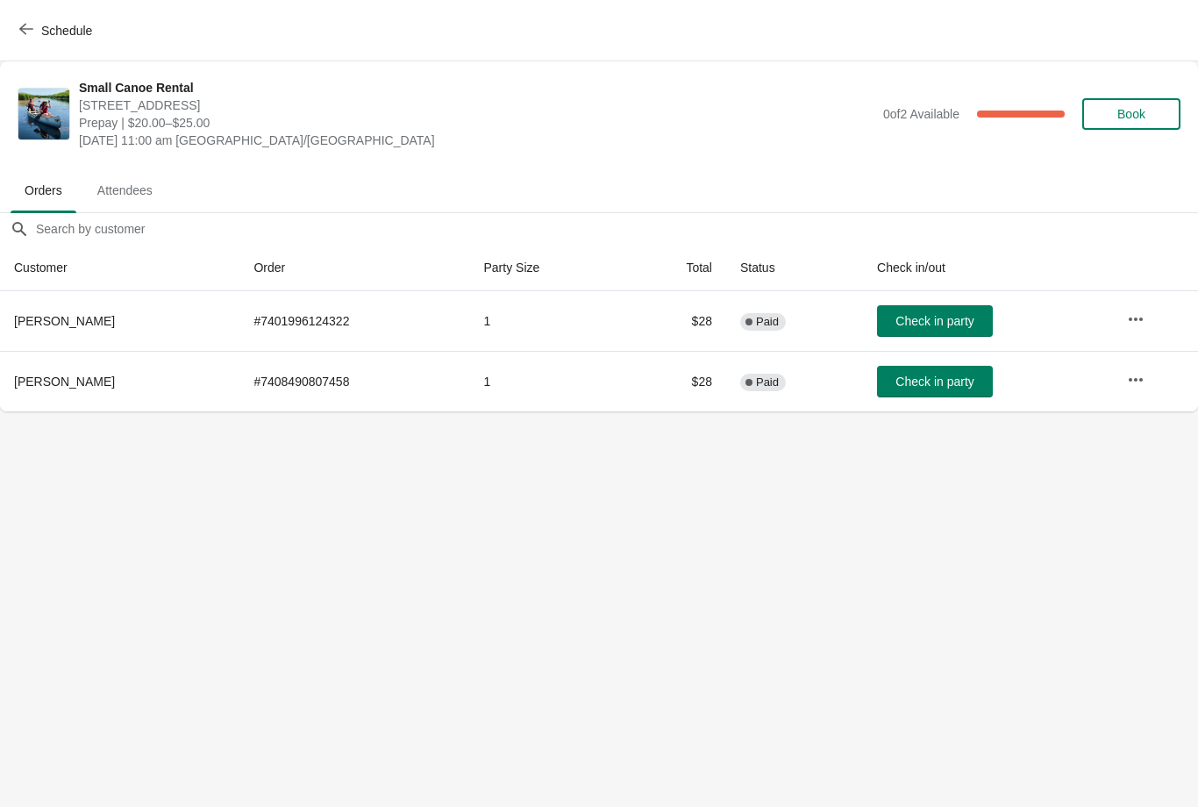
click at [930, 383] on span "Check in party" at bounding box center [934, 381] width 78 height 14
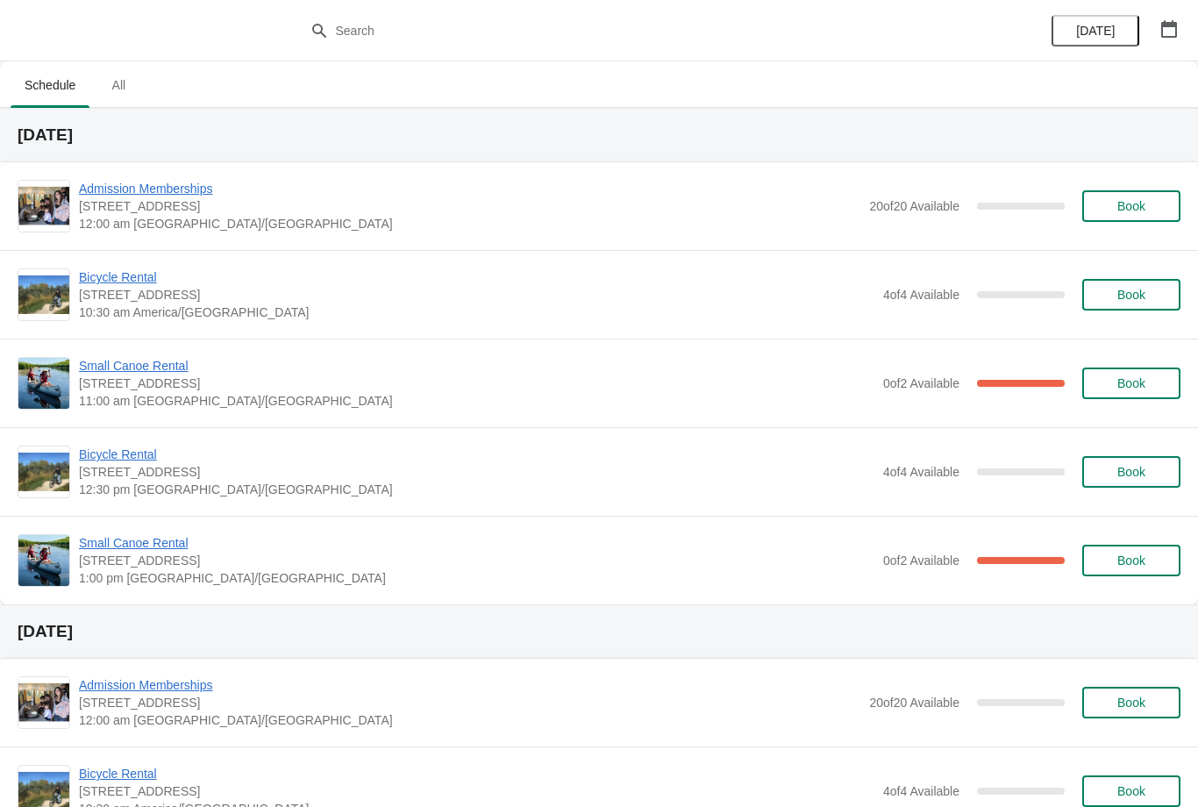
click at [132, 549] on span "Small Canoe Rental" at bounding box center [476, 543] width 795 height 18
